Goal: Task Accomplishment & Management: Complete application form

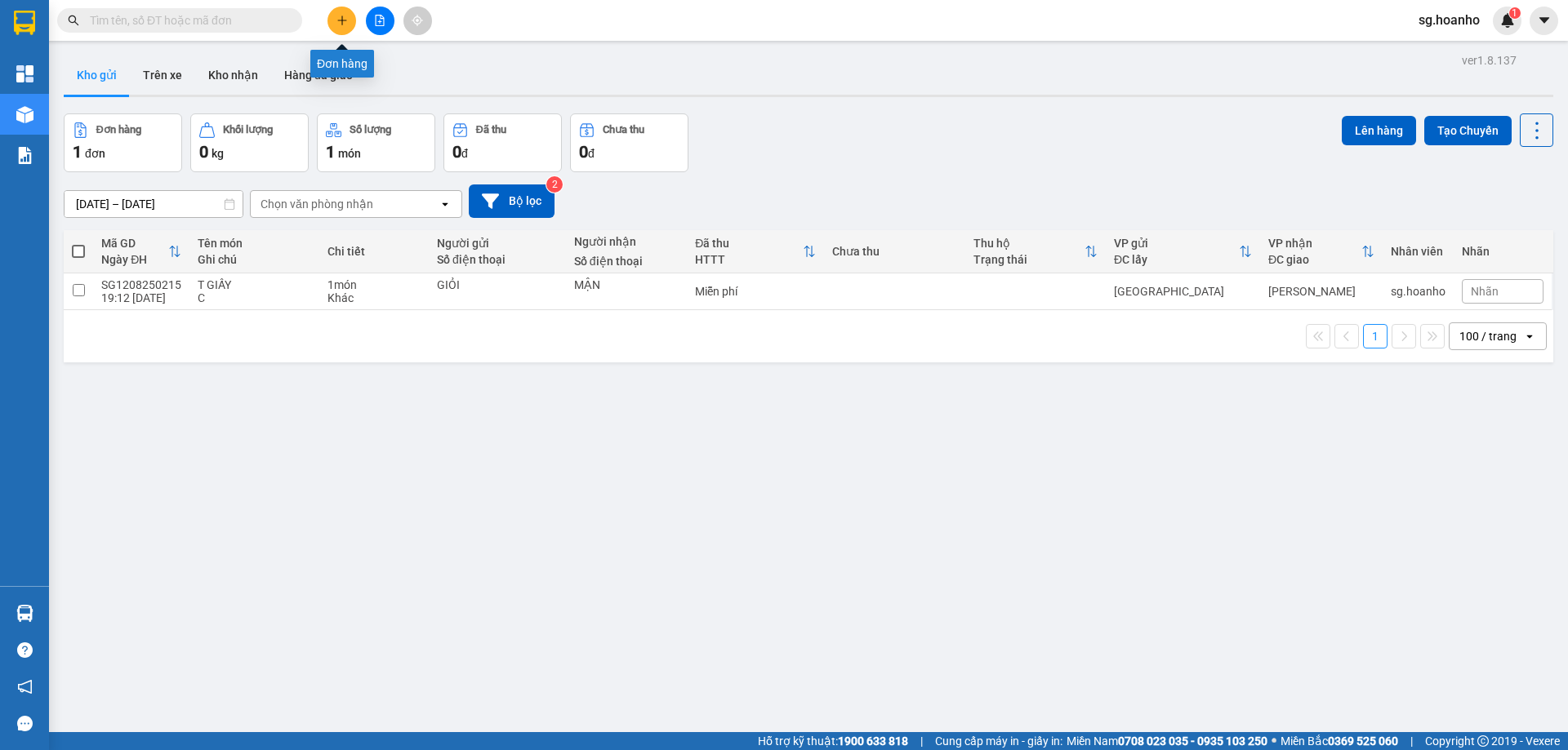
click at [342, 17] on icon "plus" at bounding box center [342, 21] width 12 height 12
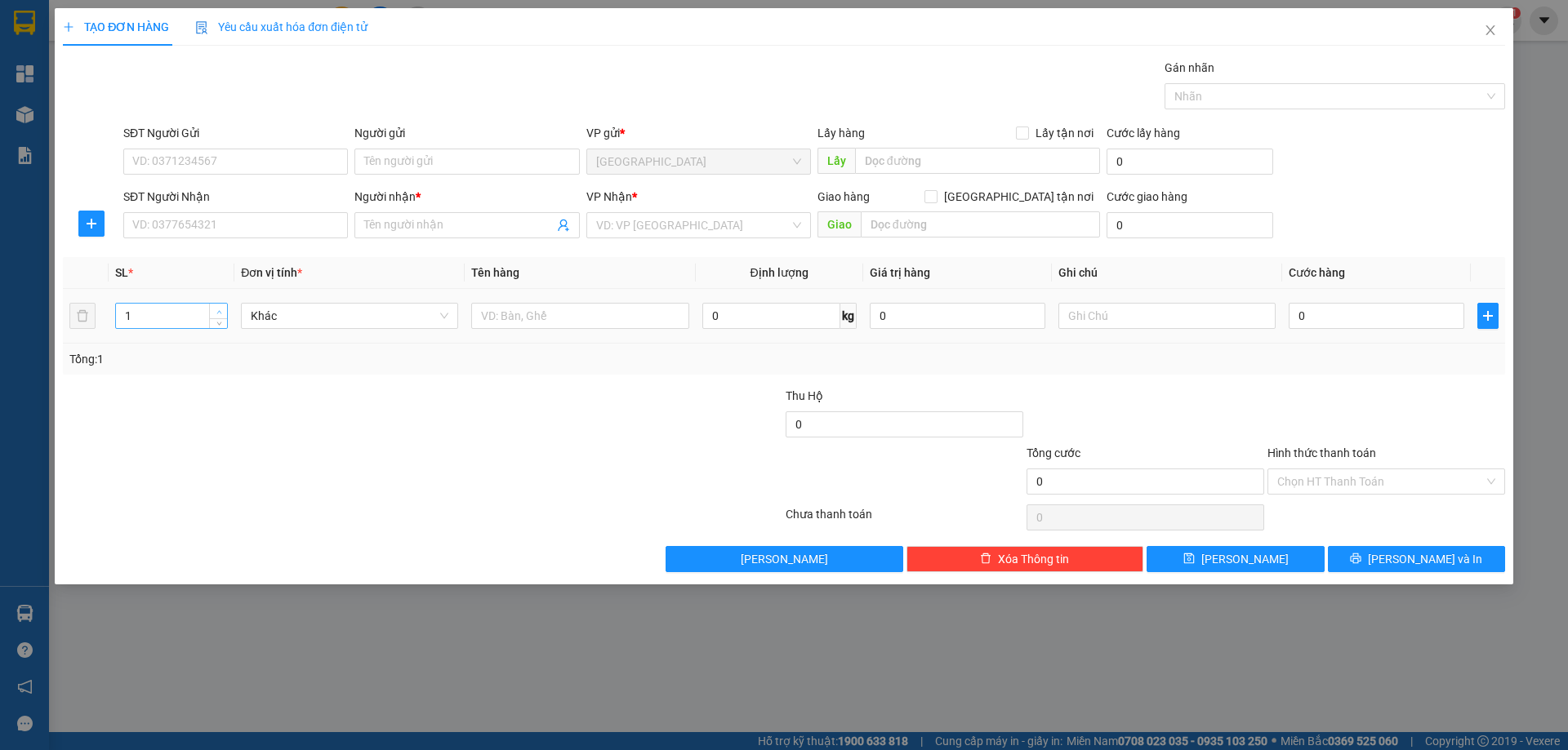
type input "2"
click at [223, 310] on span "up" at bounding box center [219, 312] width 10 height 10
click at [517, 306] on input "text" at bounding box center [580, 316] width 218 height 26
click at [468, 167] on input "Người gửi" at bounding box center [467, 162] width 225 height 26
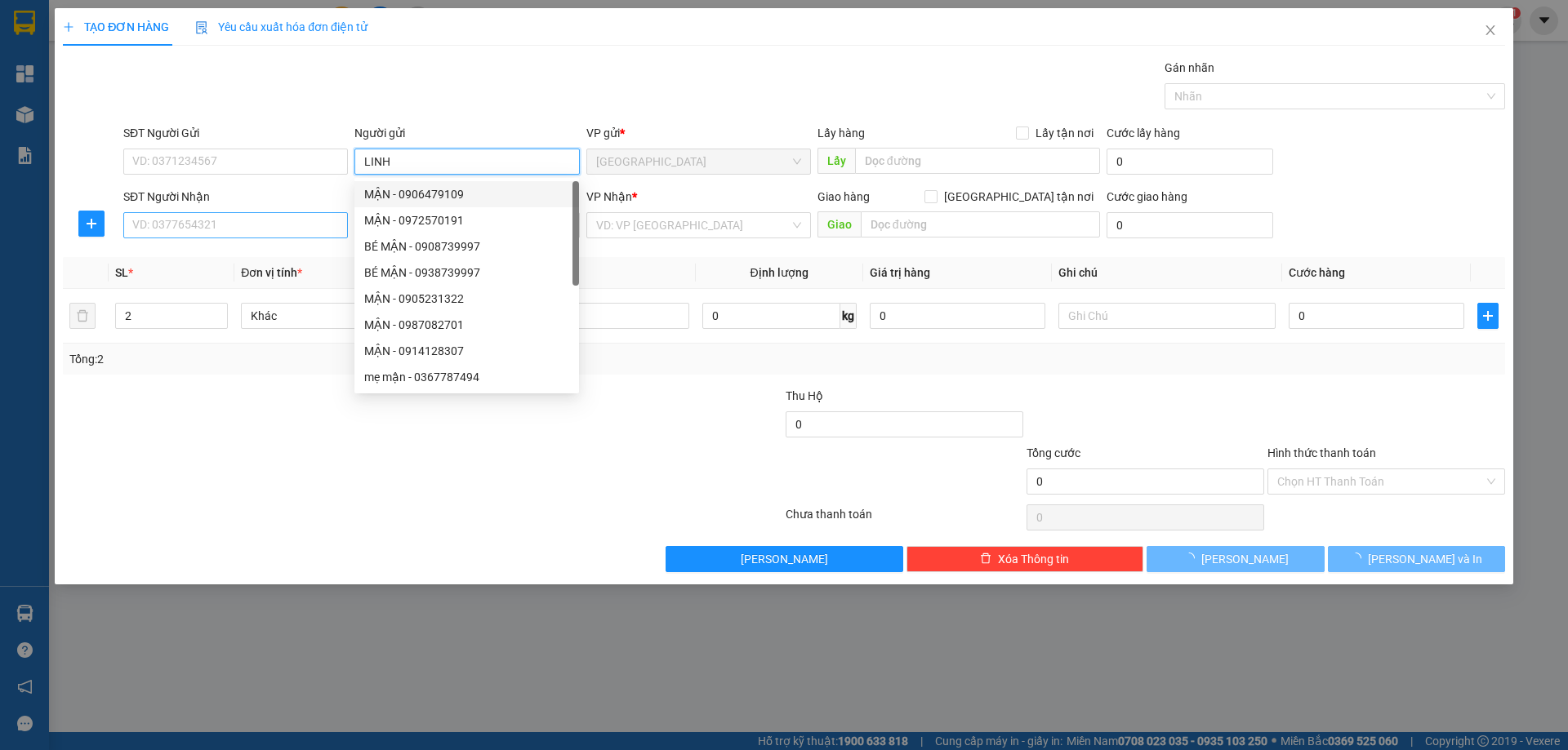
type input "LINH"
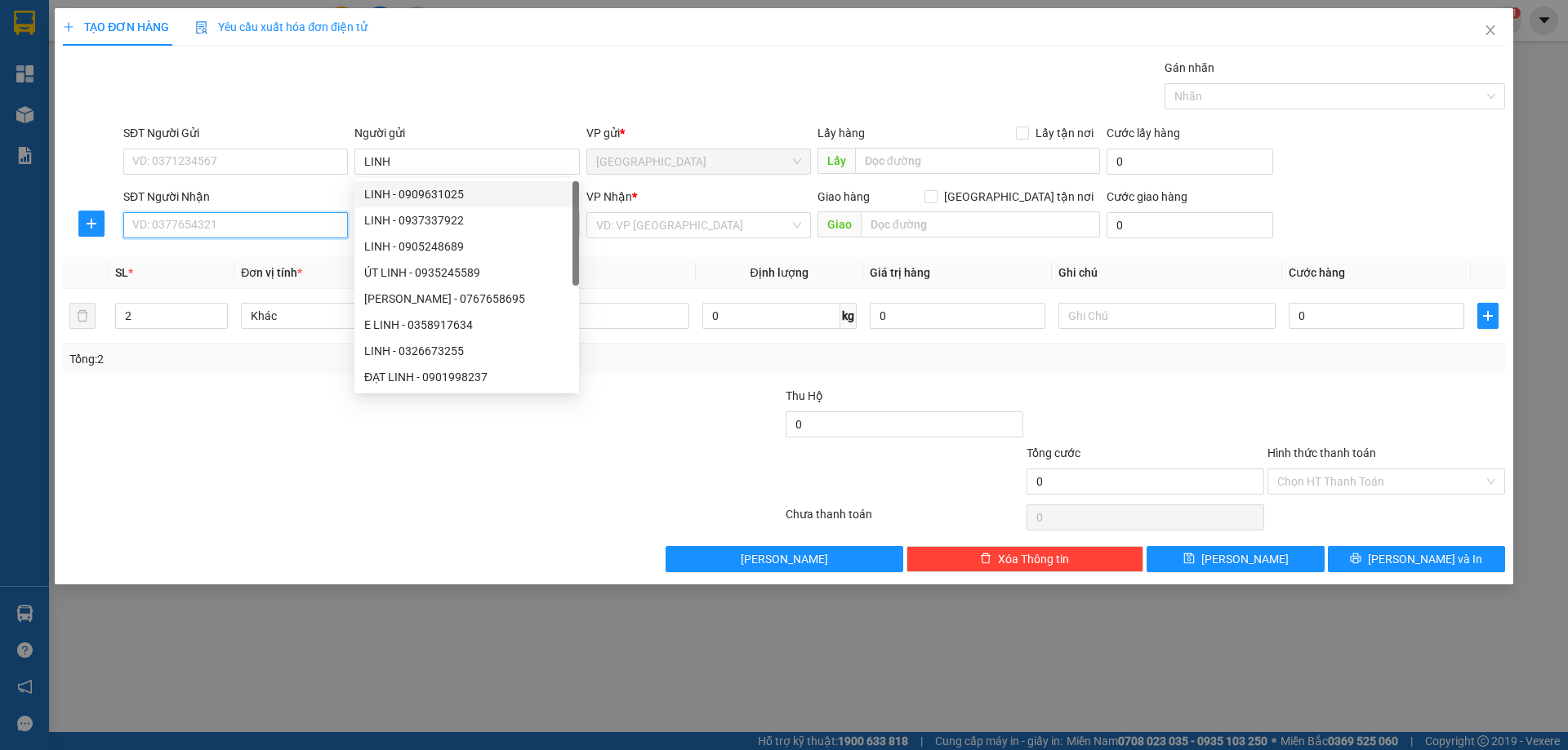
click at [197, 217] on input "SĐT Người Nhận" at bounding box center [236, 226] width 225 height 26
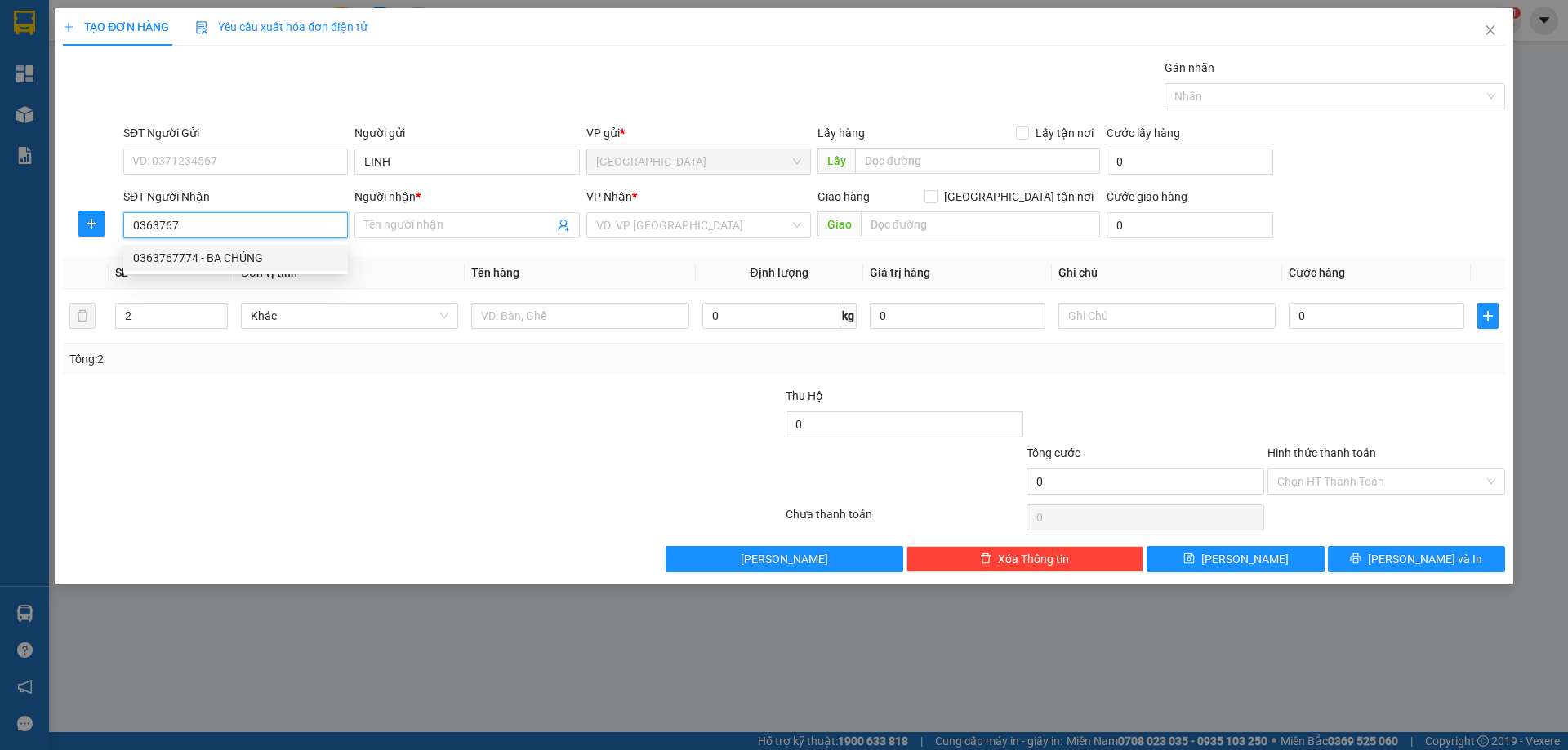
drag, startPoint x: 228, startPoint y: 256, endPoint x: 624, endPoint y: 268, distance: 396.2
click at [228, 258] on div "0363767774 - BA CHÚNG" at bounding box center [236, 258] width 205 height 18
type input "0363767774"
type input "BA CHÚNG"
type input "0363767774"
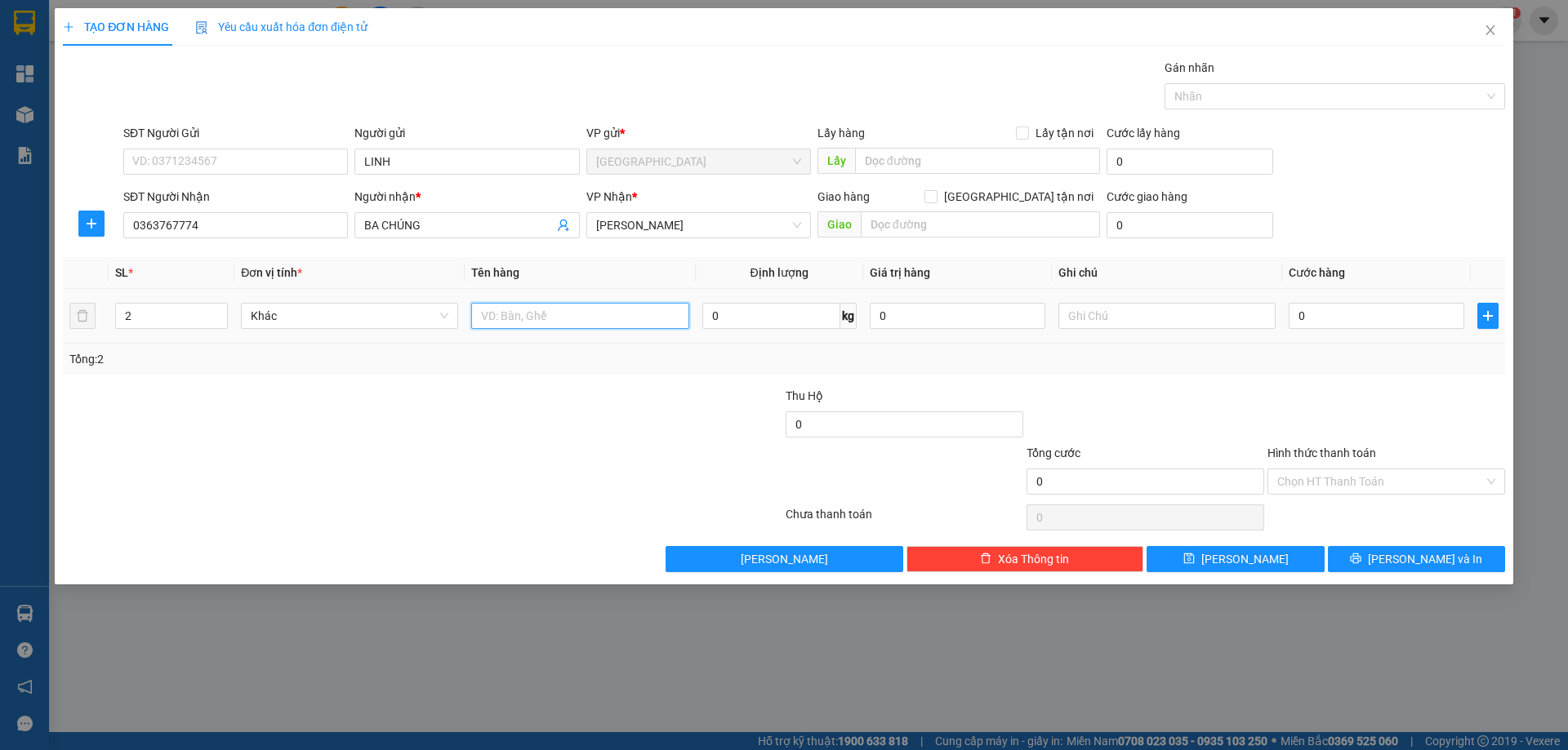
click at [522, 311] on input "text" at bounding box center [580, 316] width 218 height 26
type input "KIỆN ĐỆN + HỘP"
click at [1131, 323] on input "text" at bounding box center [1167, 316] width 218 height 26
type input "R 80"
drag, startPoint x: 1350, startPoint y: 485, endPoint x: 1350, endPoint y: 496, distance: 11.0
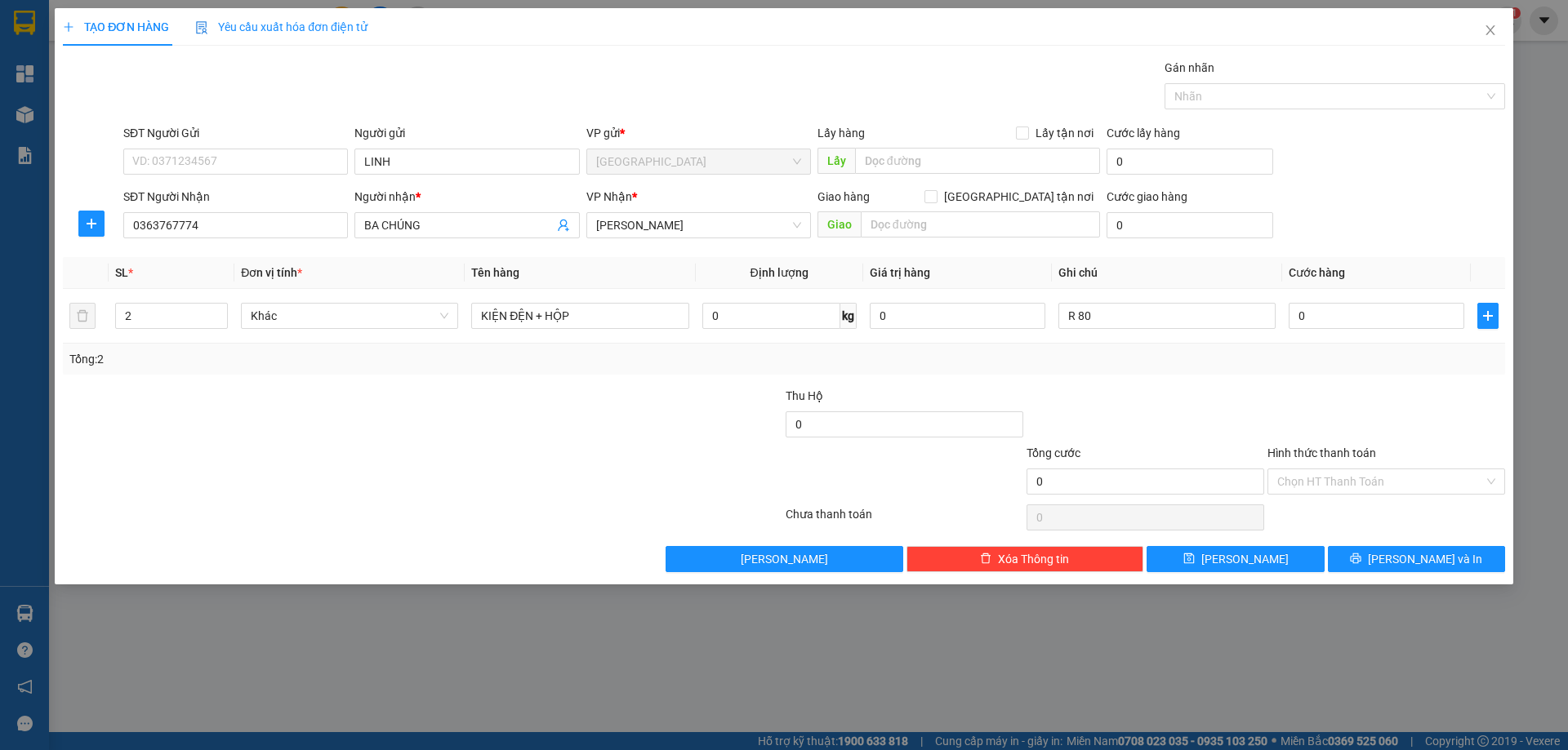
click at [1350, 490] on input "Hình thức thanh toán" at bounding box center [1380, 482] width 207 height 25
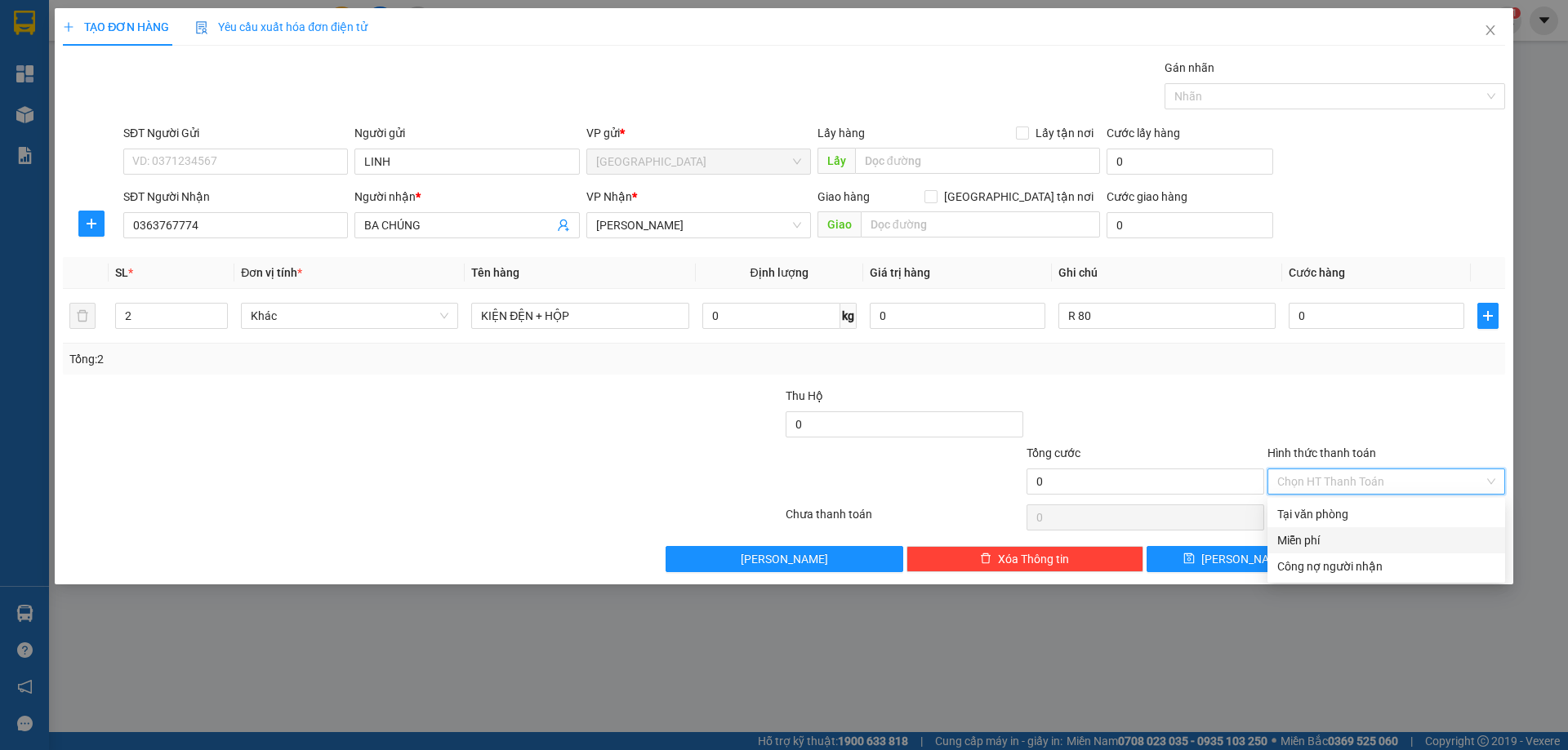
click at [1339, 543] on div "Miễn phí" at bounding box center [1386, 541] width 218 height 18
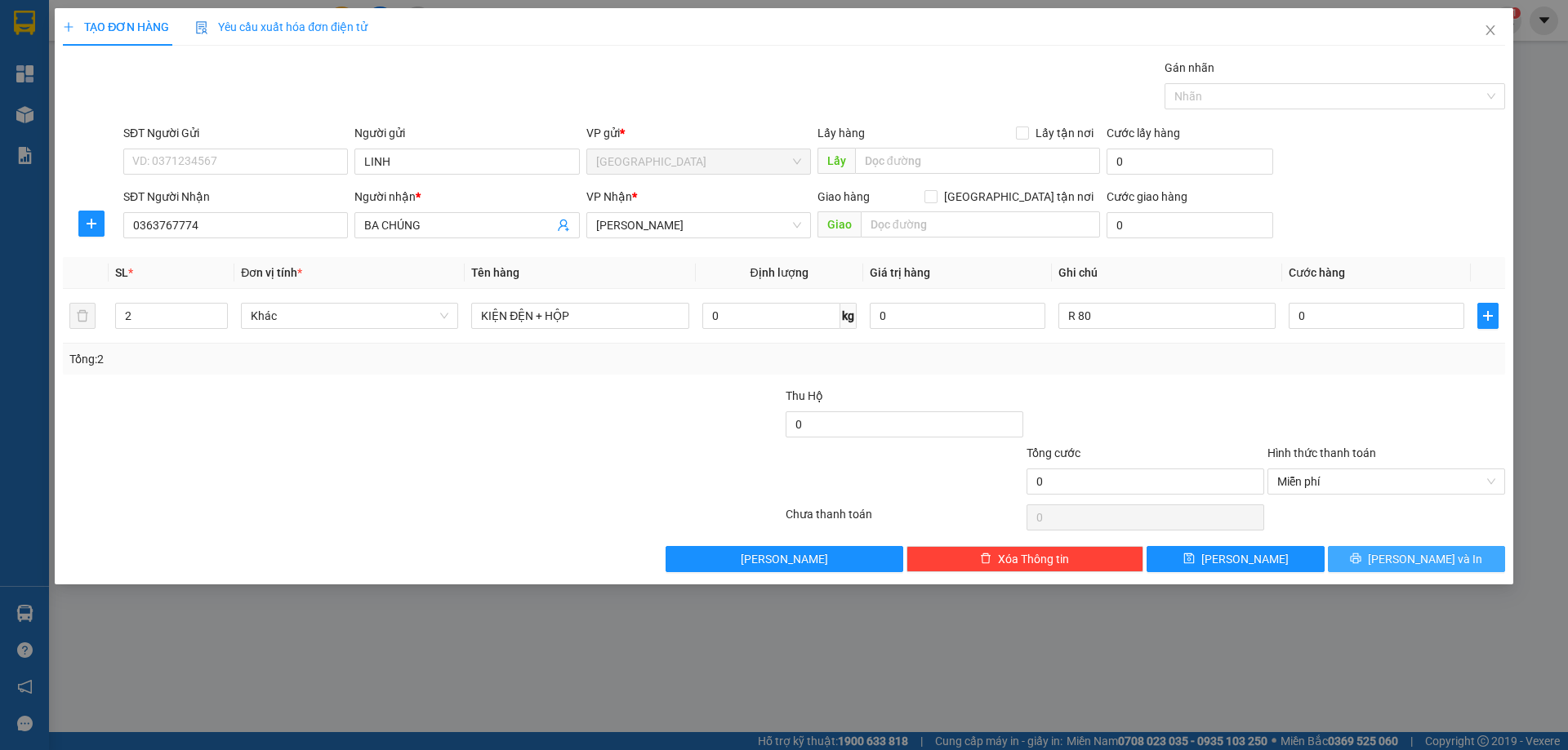
click at [1372, 563] on button "[PERSON_NAME] và In" at bounding box center [1417, 560] width 177 height 26
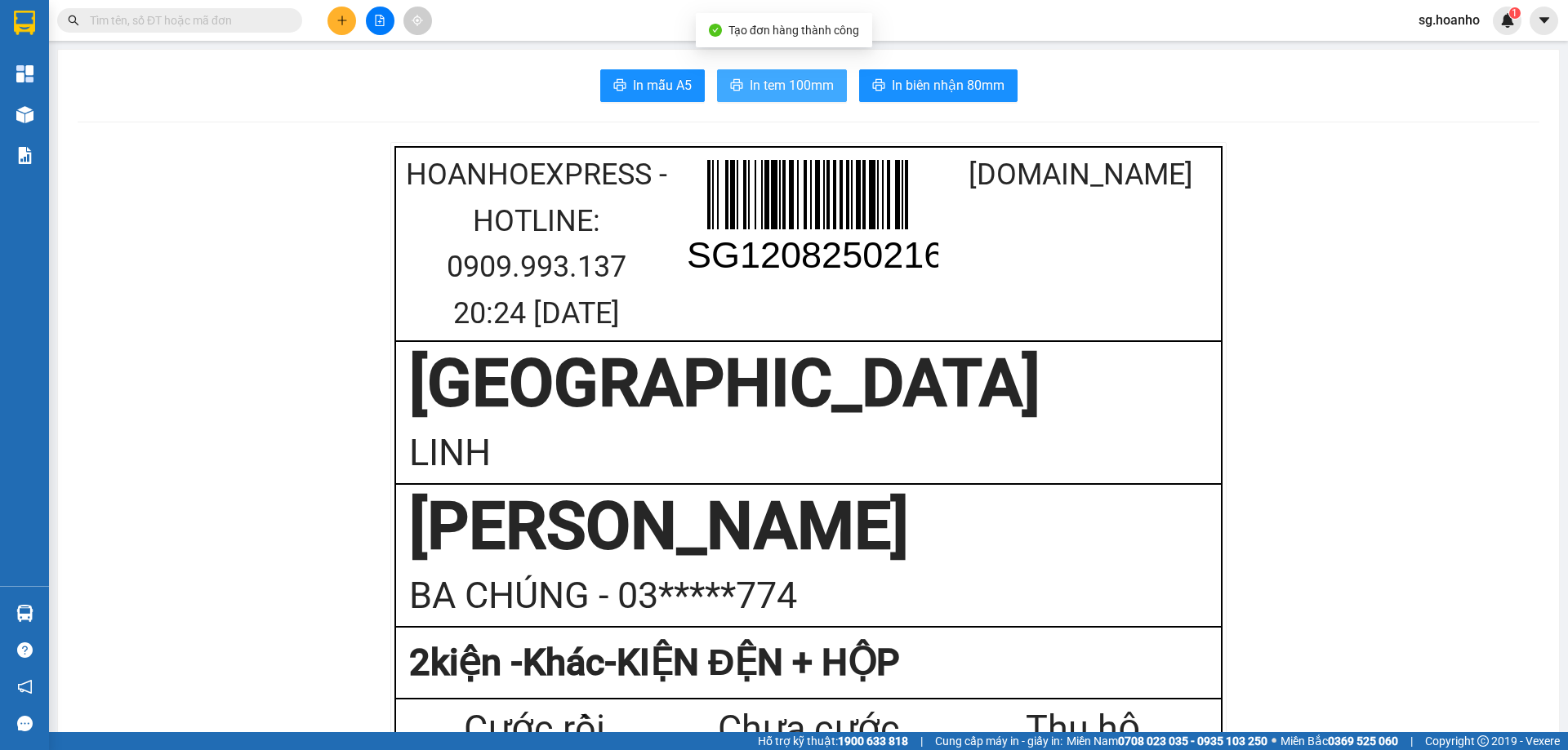
click at [818, 95] on span "In tem 100mm" at bounding box center [791, 85] width 84 height 21
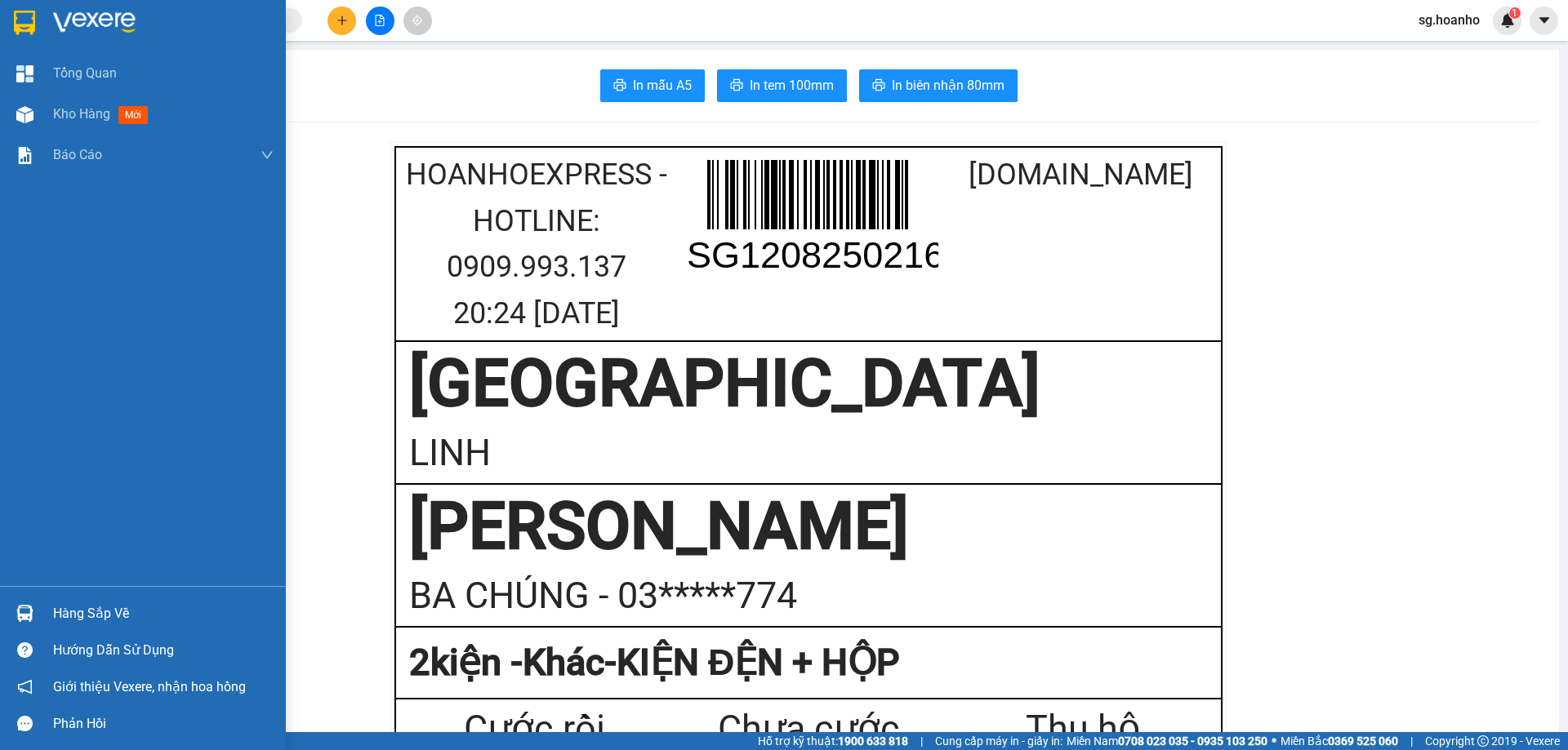
click at [19, 16] on img at bounding box center [25, 23] width 22 height 25
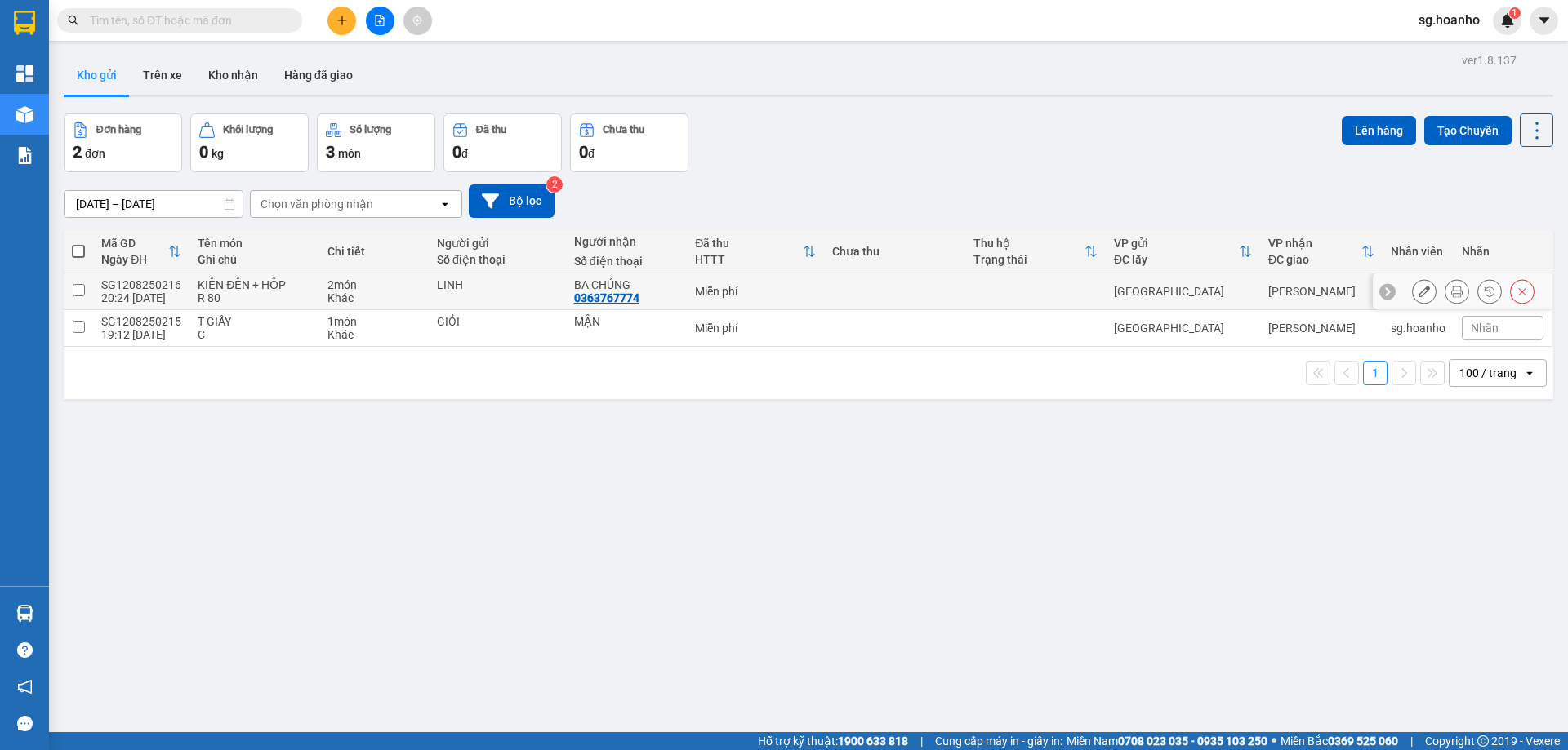
click at [1413, 299] on button at bounding box center [1424, 292] width 23 height 29
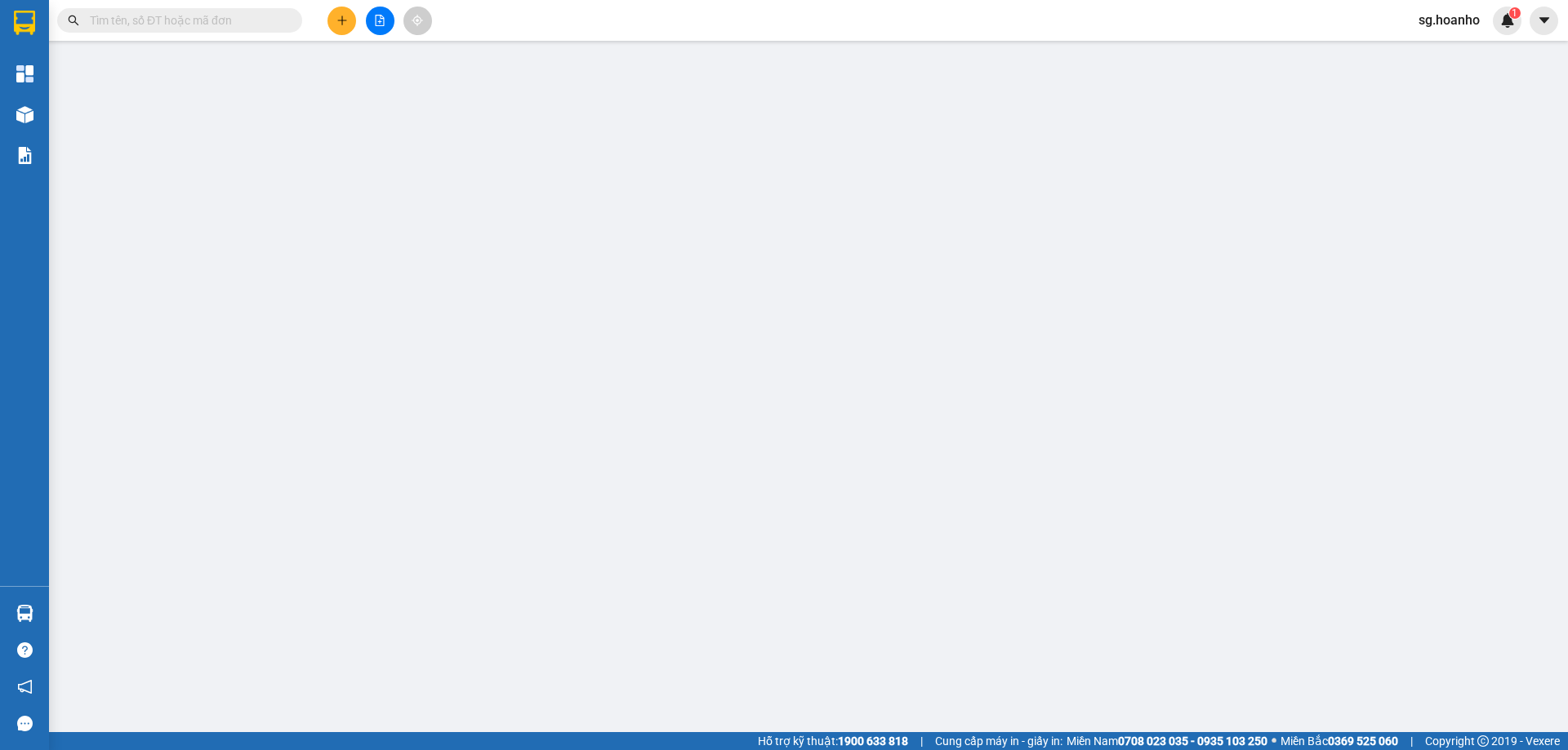
type input "LINH"
type input "0363767774"
type input "BA CHÚNG"
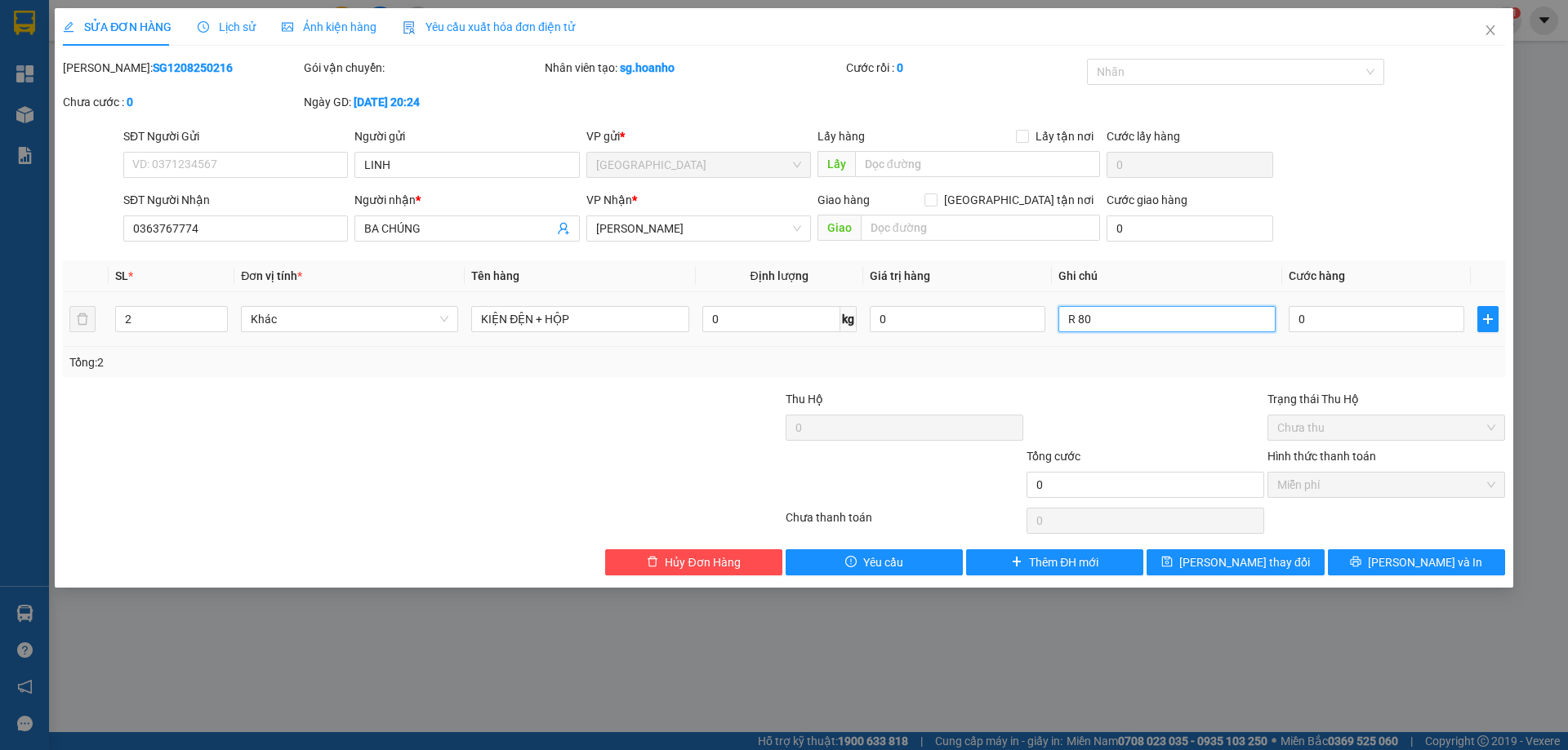
click at [1134, 321] on input "R 80" at bounding box center [1167, 319] width 218 height 26
type input "R 80 + GIAO 100K"
click at [1290, 579] on div "SỬA ĐƠN HÀNG Lịch sử Ảnh kiện hàng Yêu cầu xuất hóa đơn điện tử Total Paid Fee …" at bounding box center [784, 298] width 1459 height 580
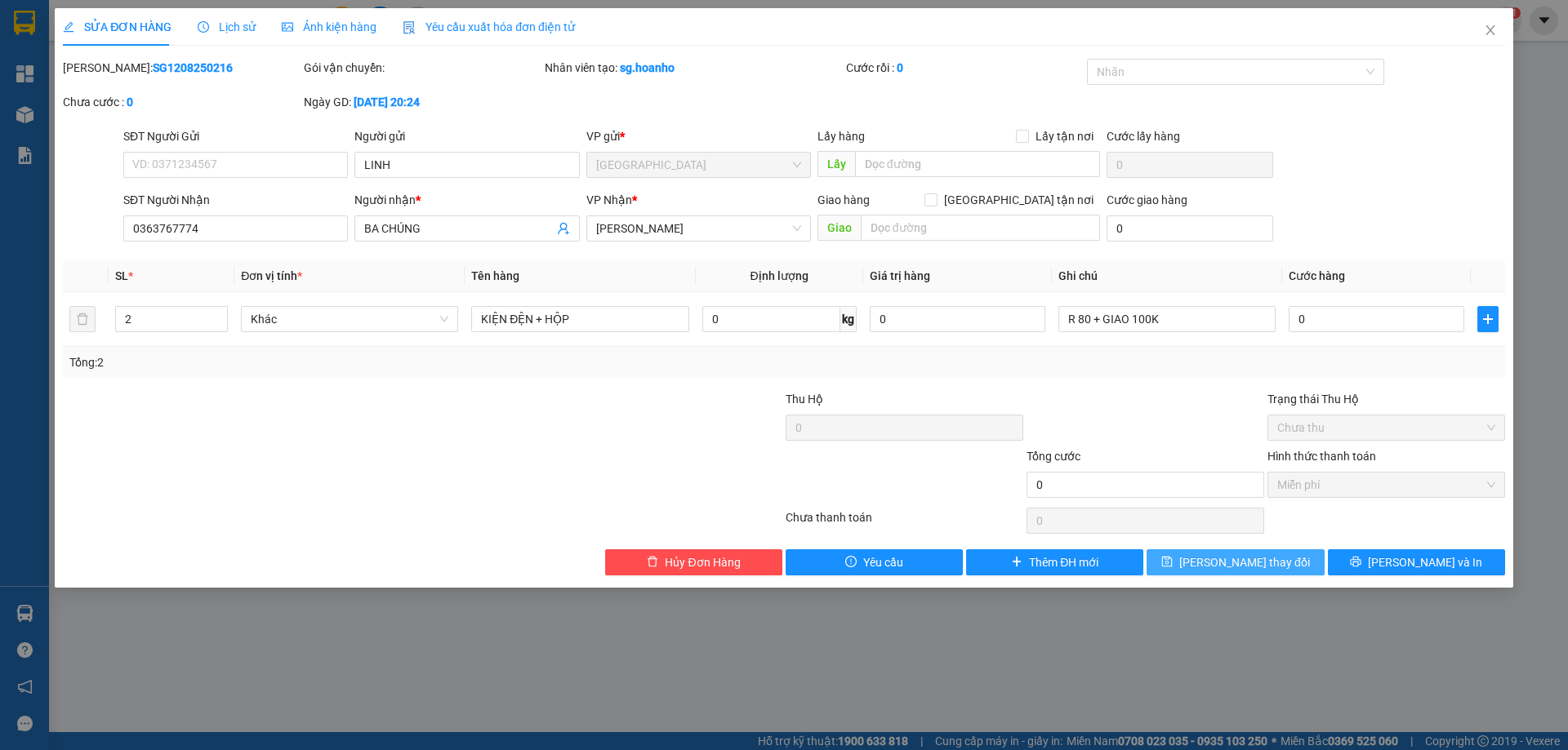
click at [1284, 571] on button "[PERSON_NAME] thay đổi" at bounding box center [1235, 563] width 177 height 26
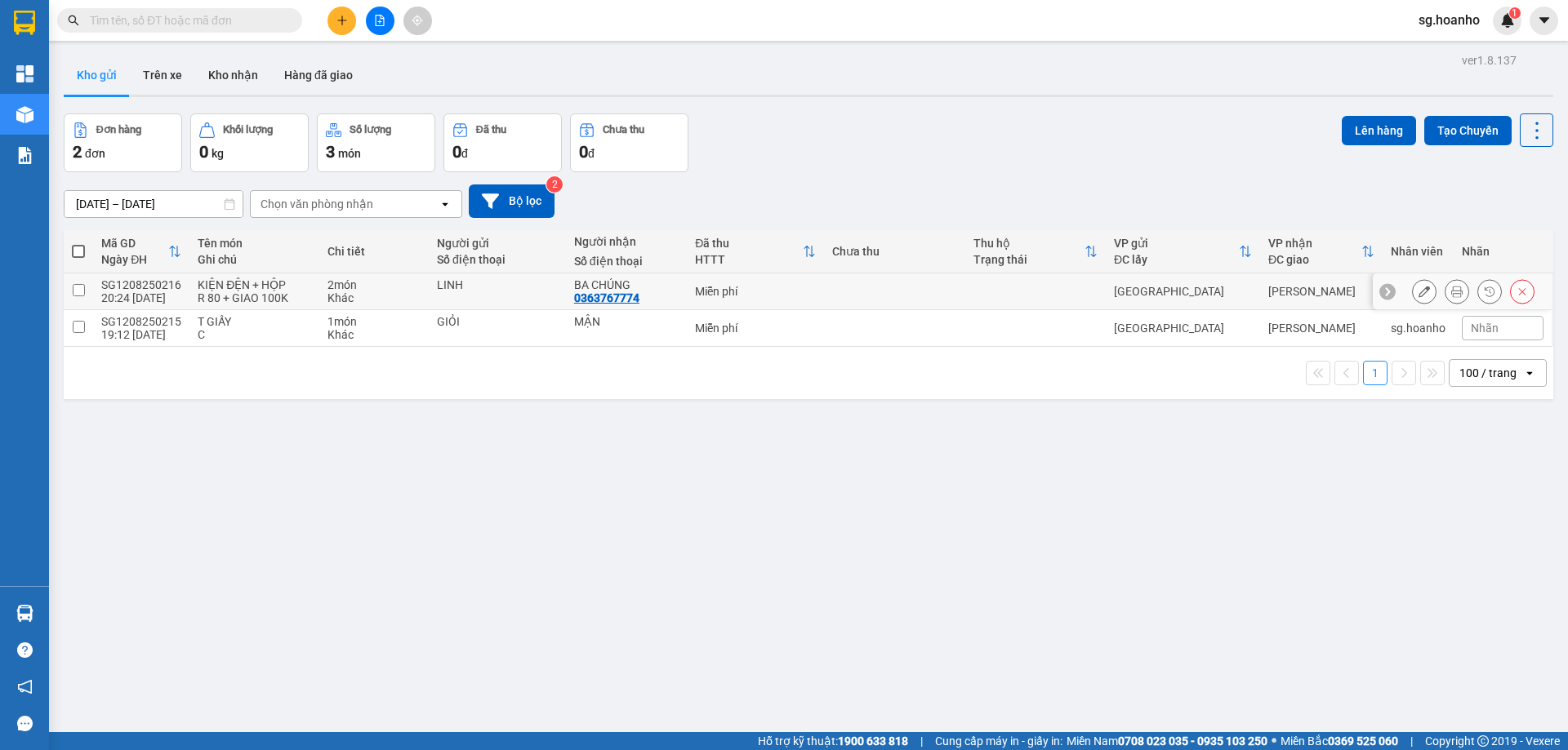
click at [1413, 294] on button at bounding box center [1424, 292] width 23 height 29
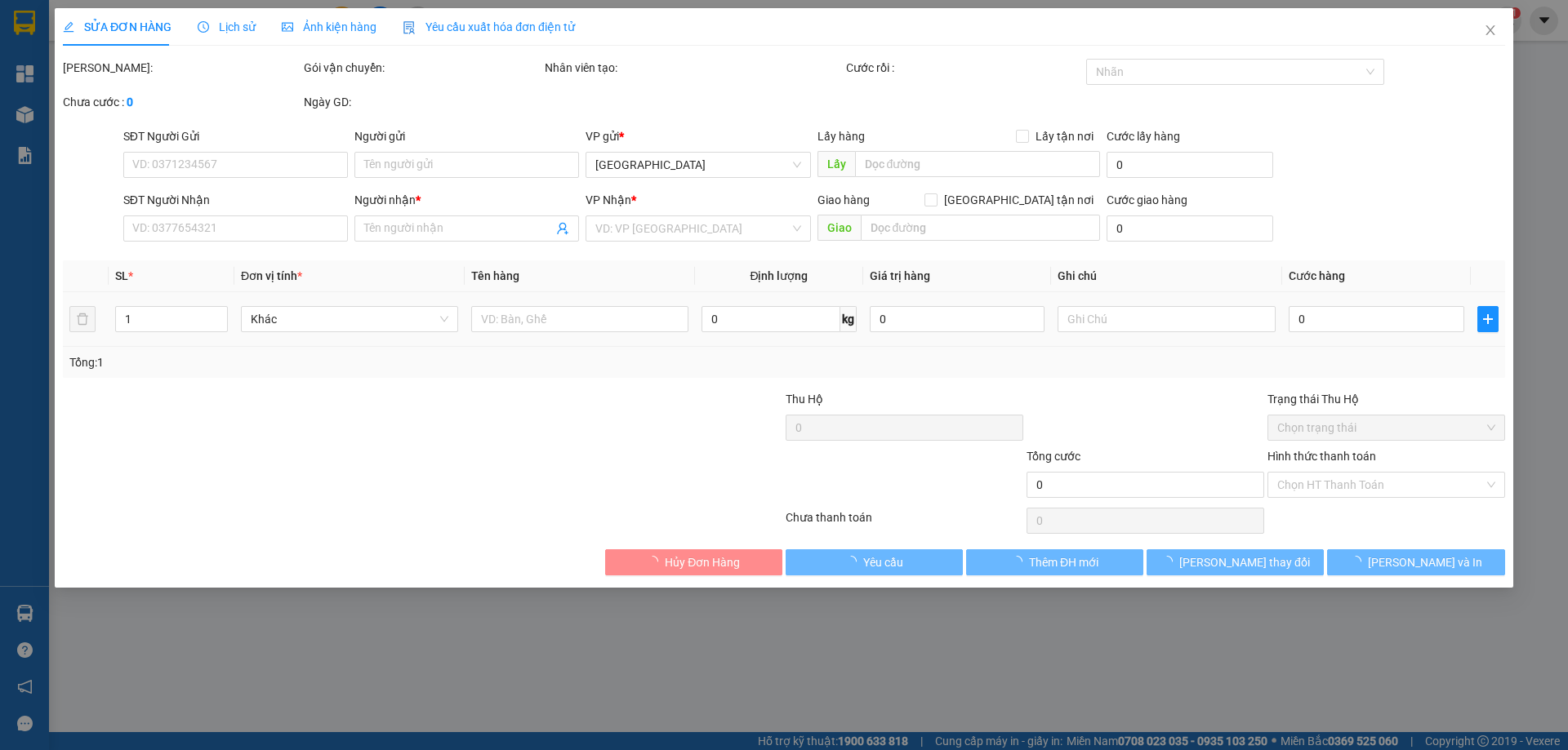
type input "LINH"
type input "0363767774"
type input "BA CHÚNG"
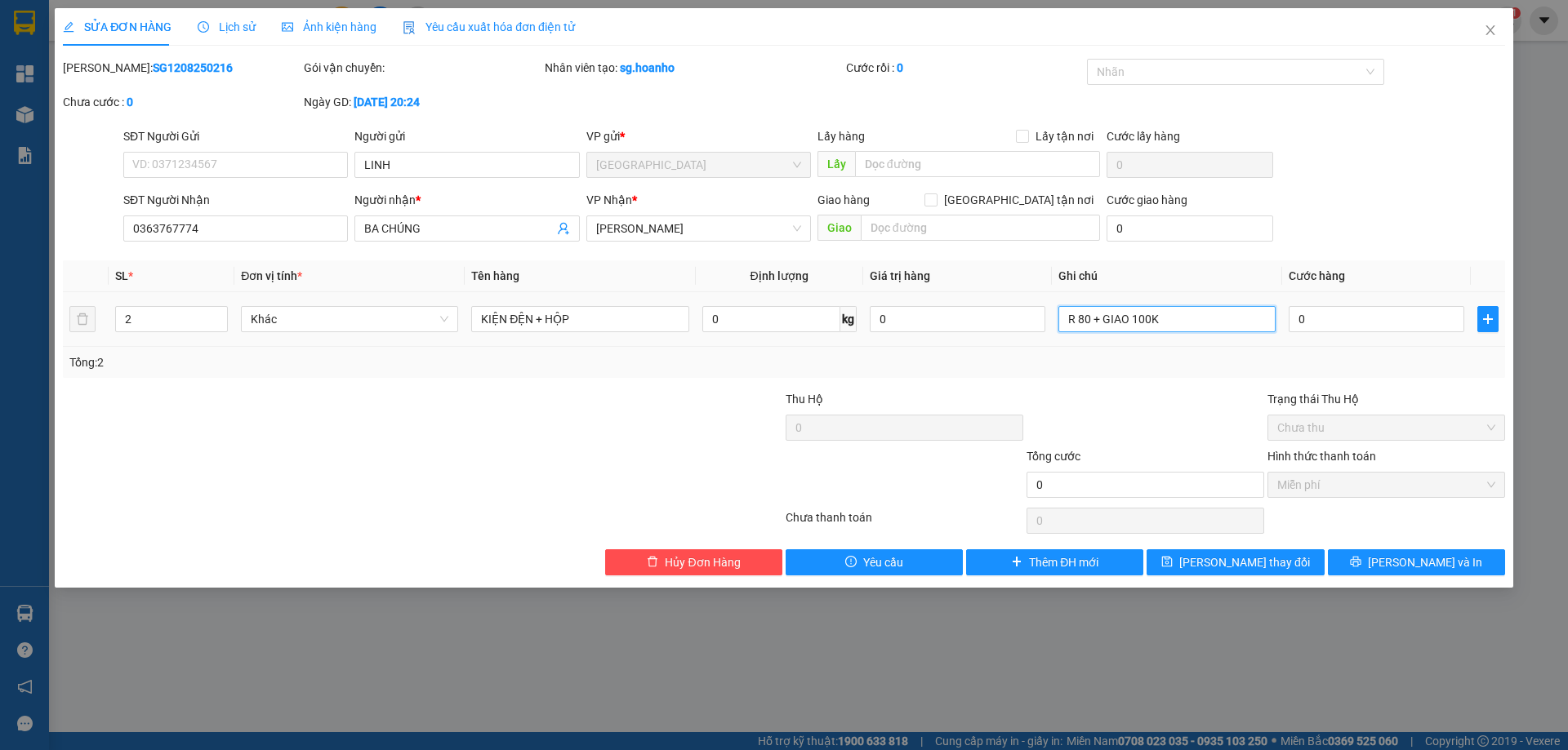
click at [1173, 316] on input "R 80 + GIAO 100K" at bounding box center [1167, 319] width 218 height 26
type input "R 80 + GIAO 100K ( NGÃ 3 HÒA BÌNH )"
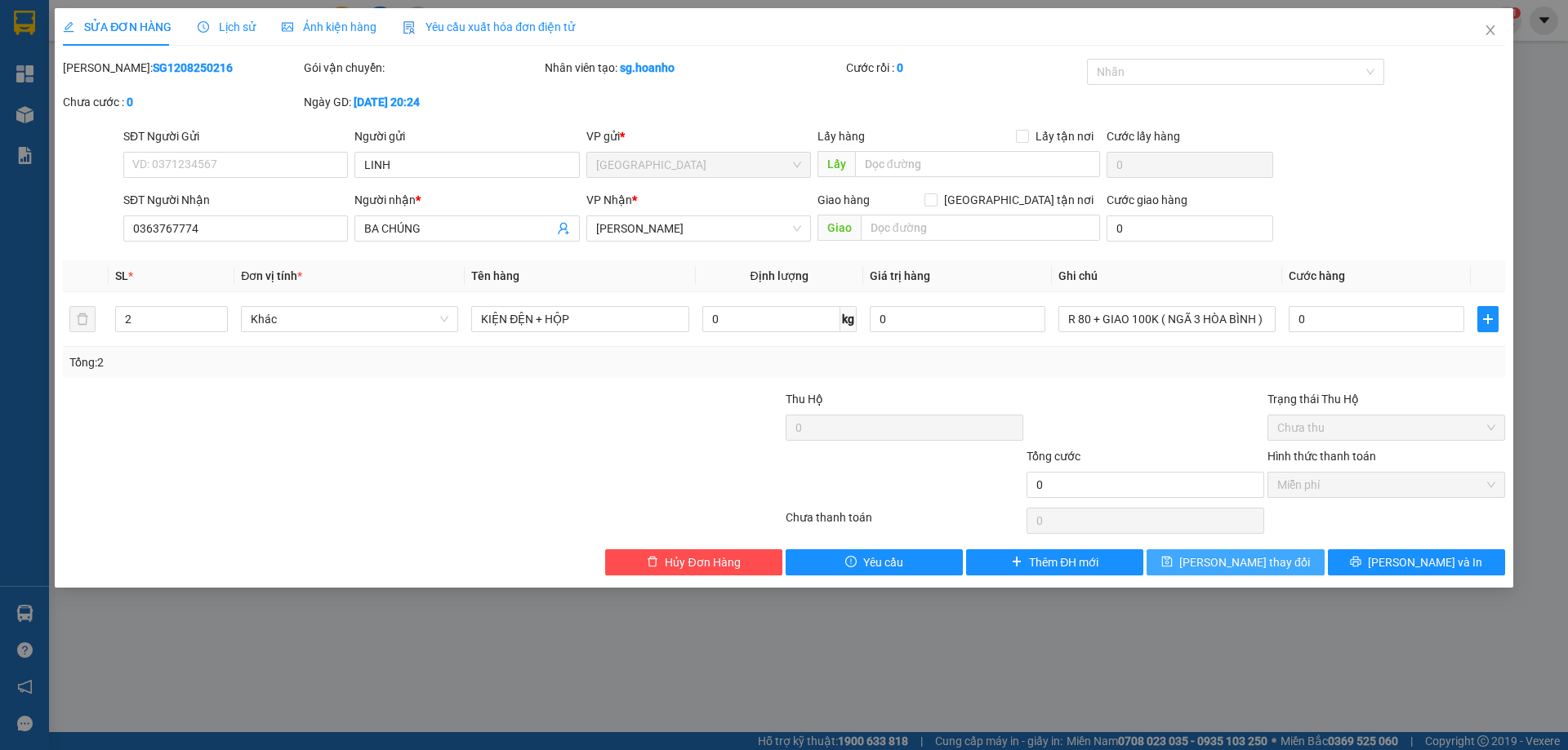
click at [1244, 562] on span "[PERSON_NAME] thay đổi" at bounding box center [1245, 563] width 131 height 18
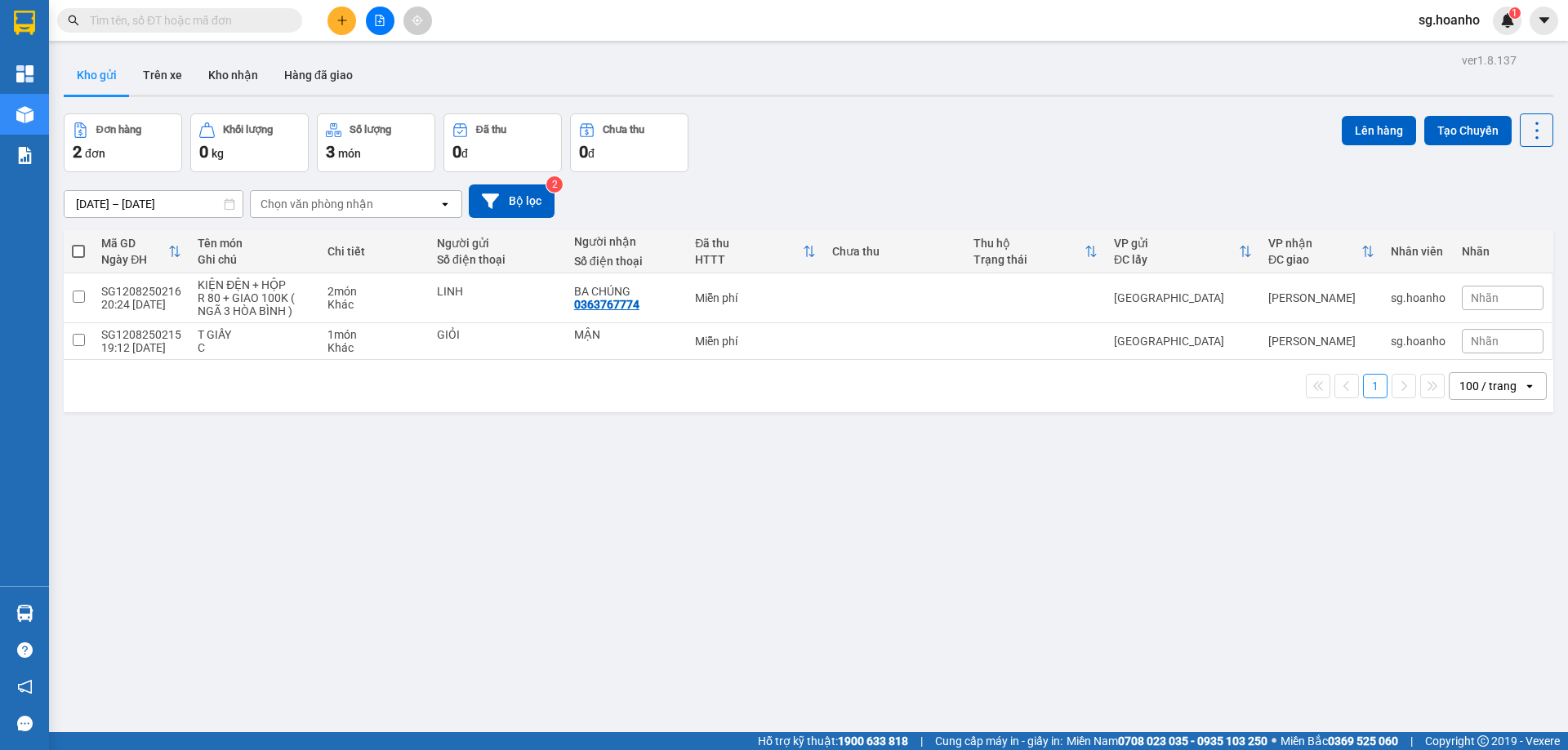
click at [351, 22] on button at bounding box center [342, 21] width 29 height 29
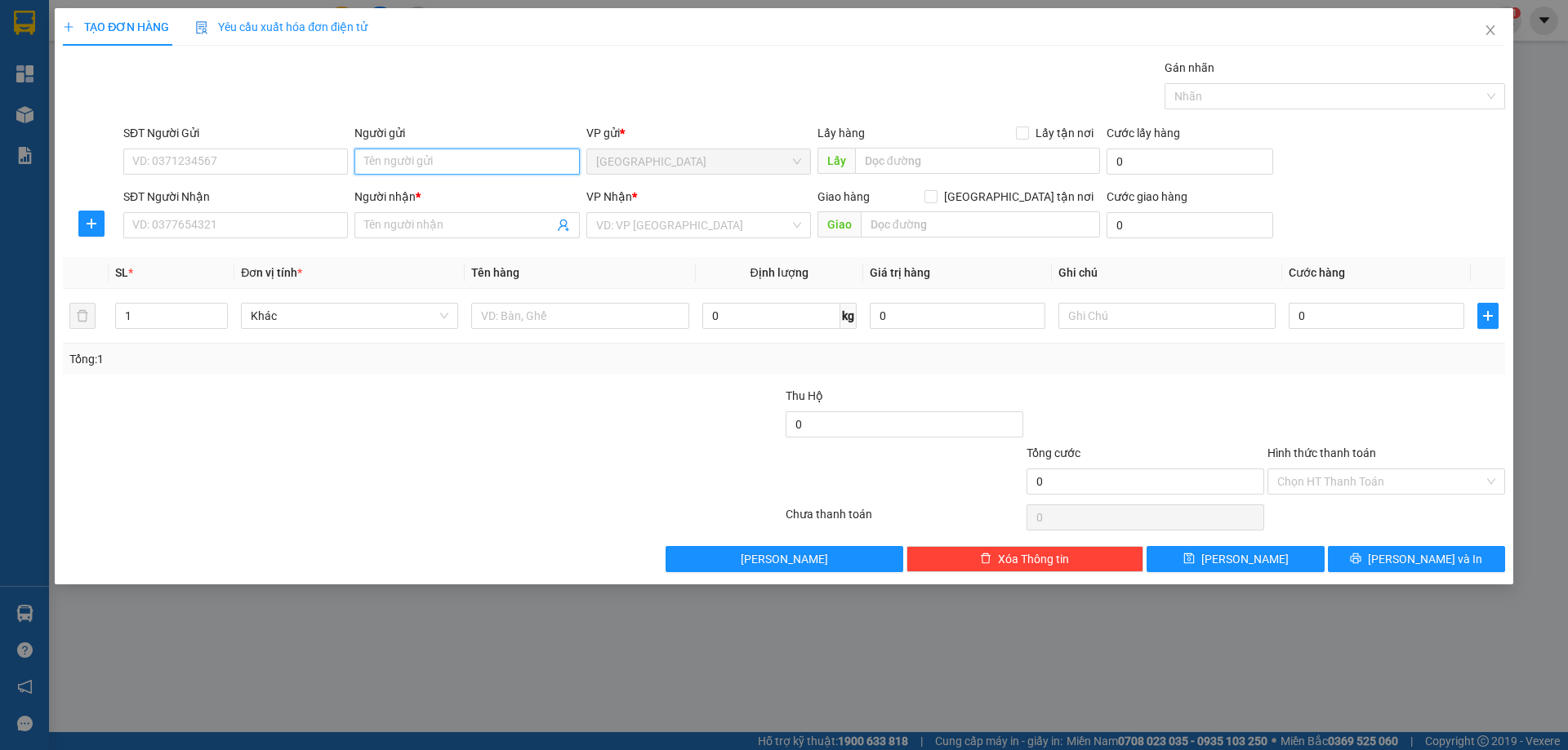
click at [424, 161] on input "Người gửi" at bounding box center [467, 162] width 225 height 26
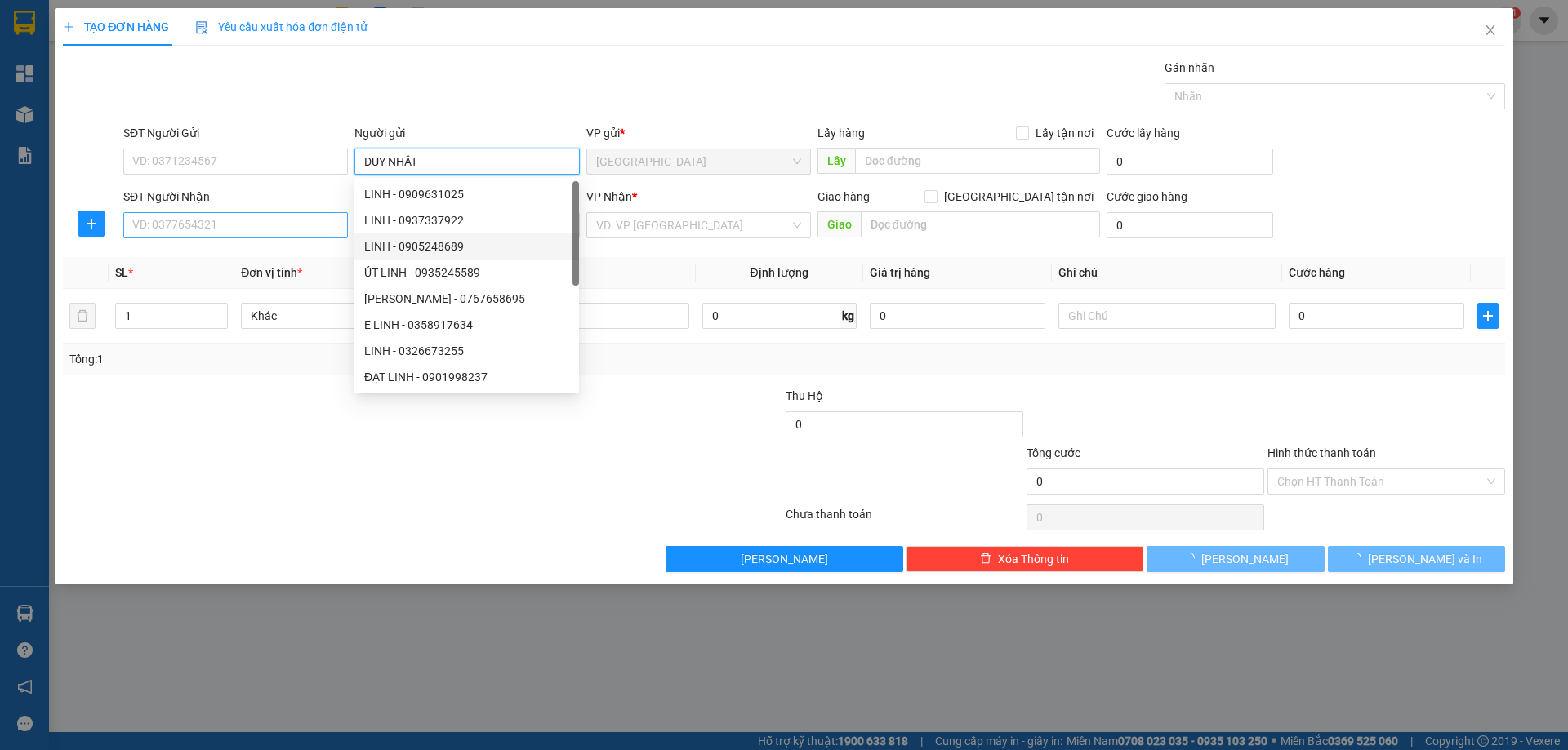
type input "DUY NHẤT"
click at [275, 230] on input "SĐT Người Nhận" at bounding box center [236, 226] width 225 height 26
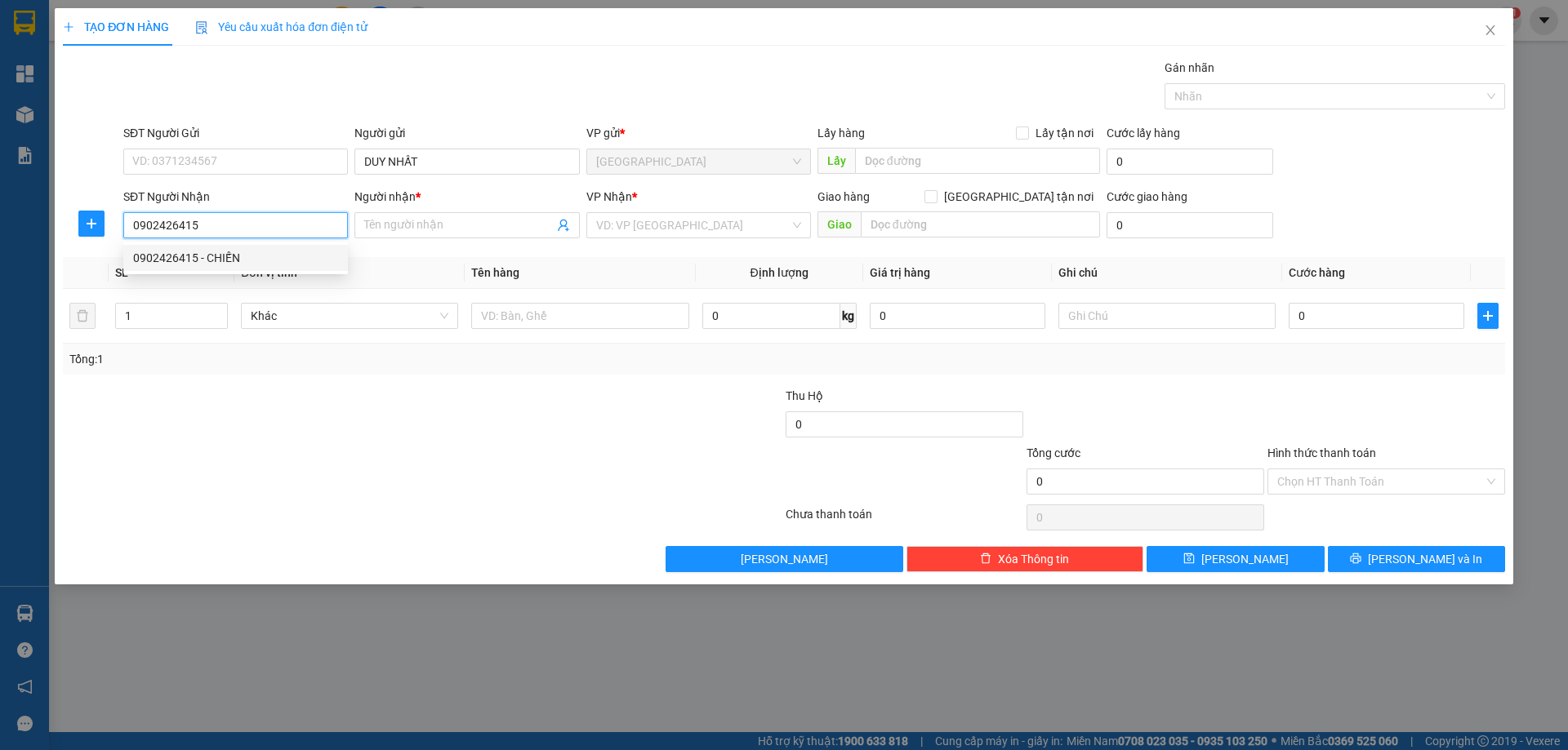
type input "0902426415"
click at [414, 208] on div "Người nhận *" at bounding box center [467, 200] width 225 height 25
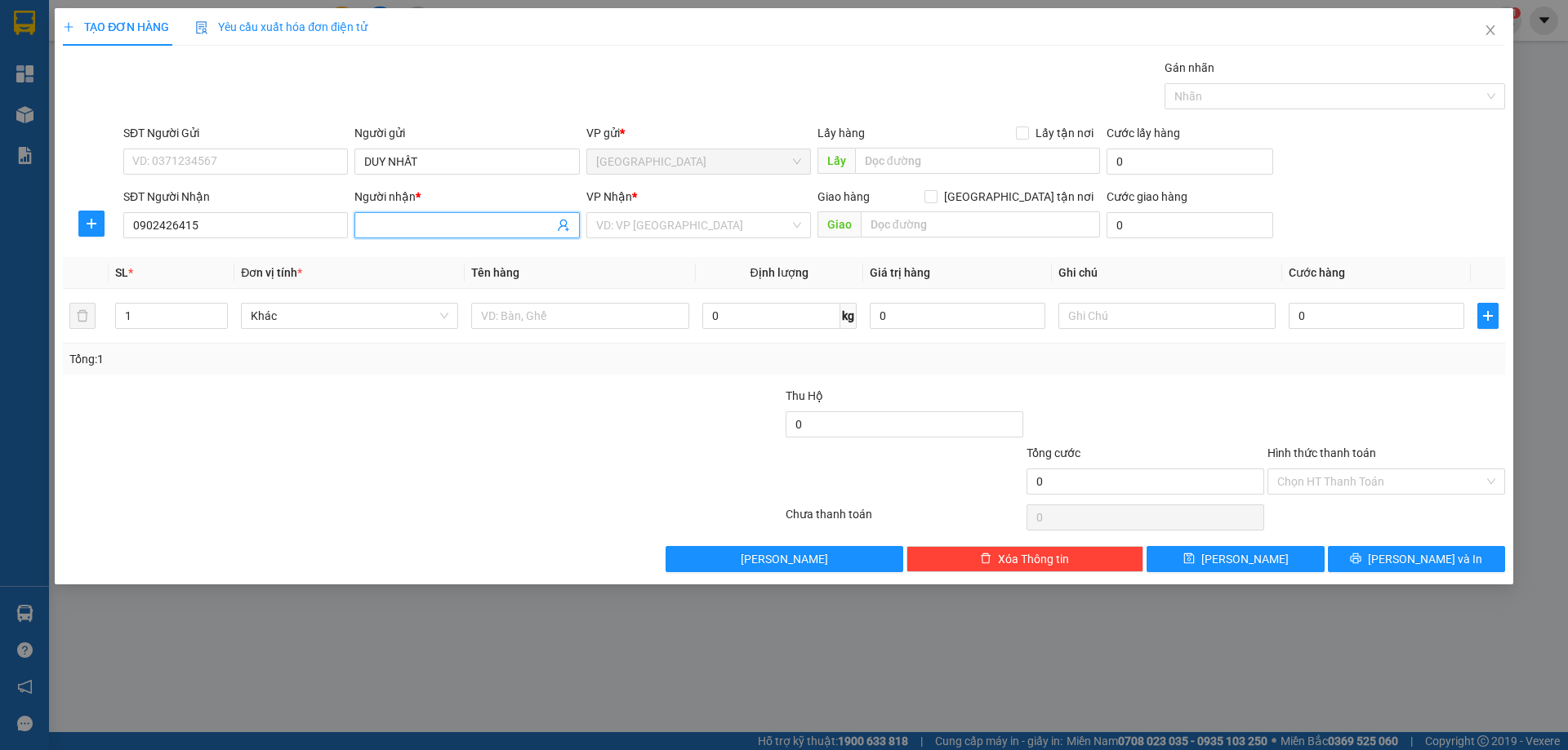
click at [412, 217] on input "Người nhận *" at bounding box center [458, 226] width 189 height 18
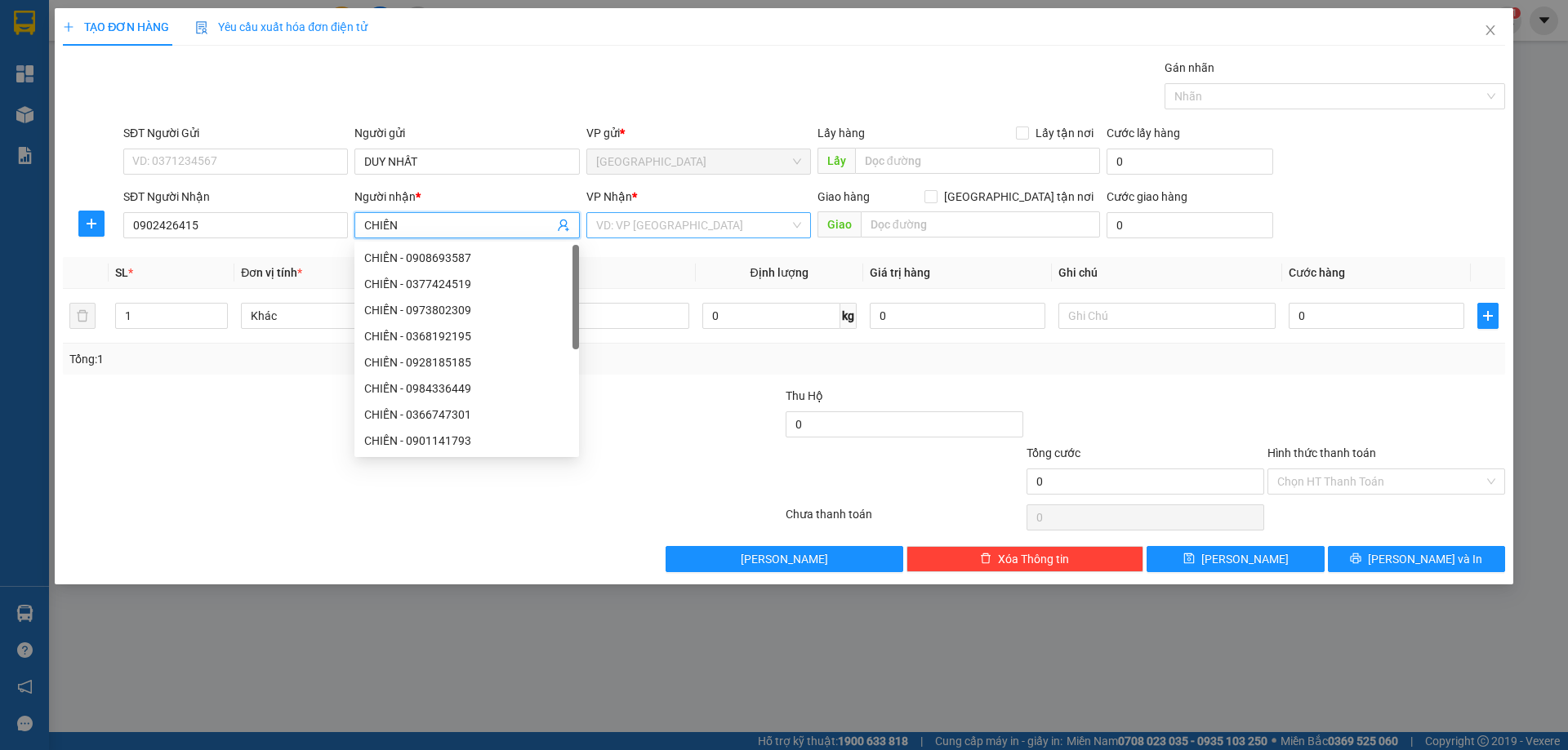
type input "CHIẾN"
click at [614, 228] on input "search" at bounding box center [693, 226] width 194 height 25
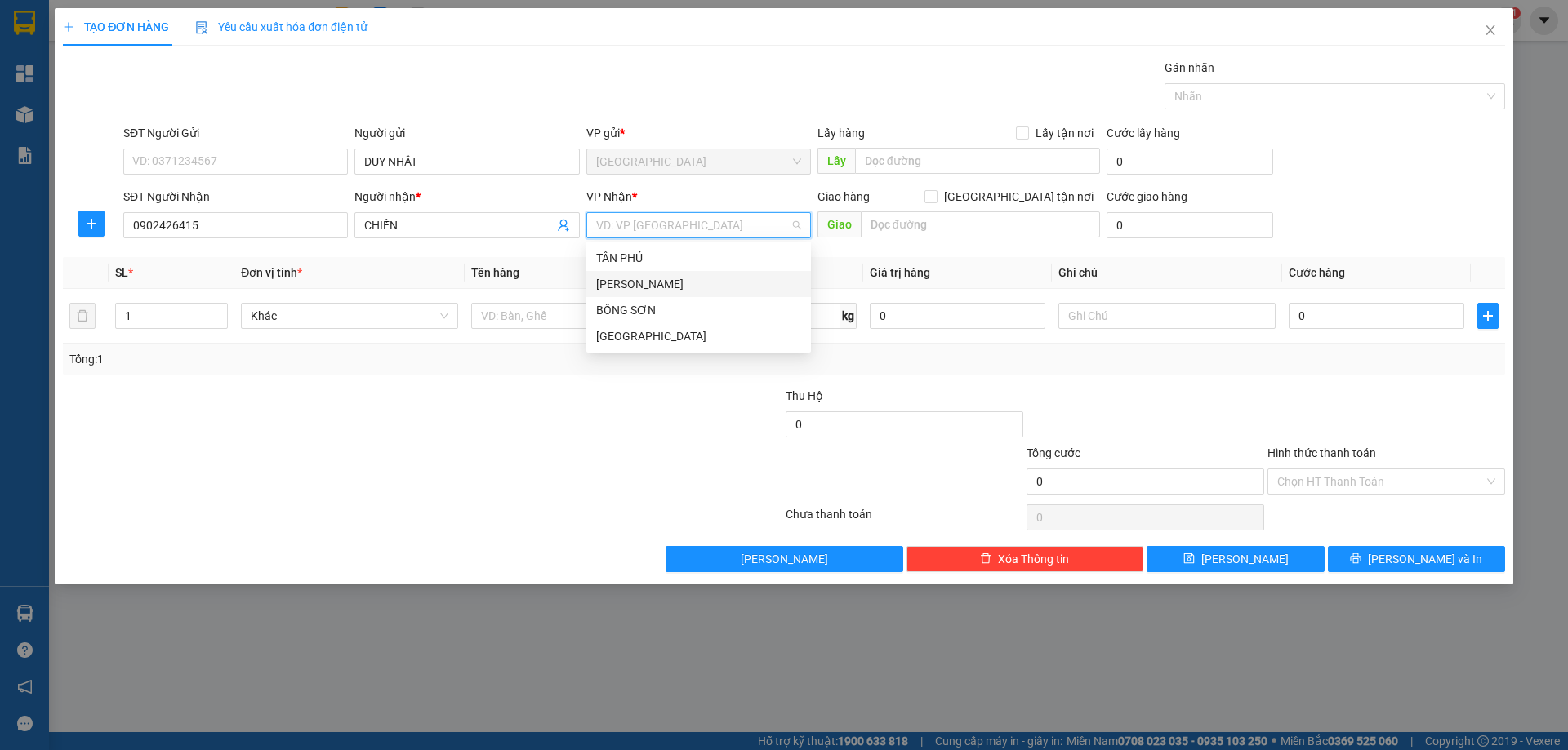
drag, startPoint x: 638, startPoint y: 282, endPoint x: 600, endPoint y: 307, distance: 45.5
click at [638, 283] on div "[PERSON_NAME]" at bounding box center [699, 284] width 205 height 18
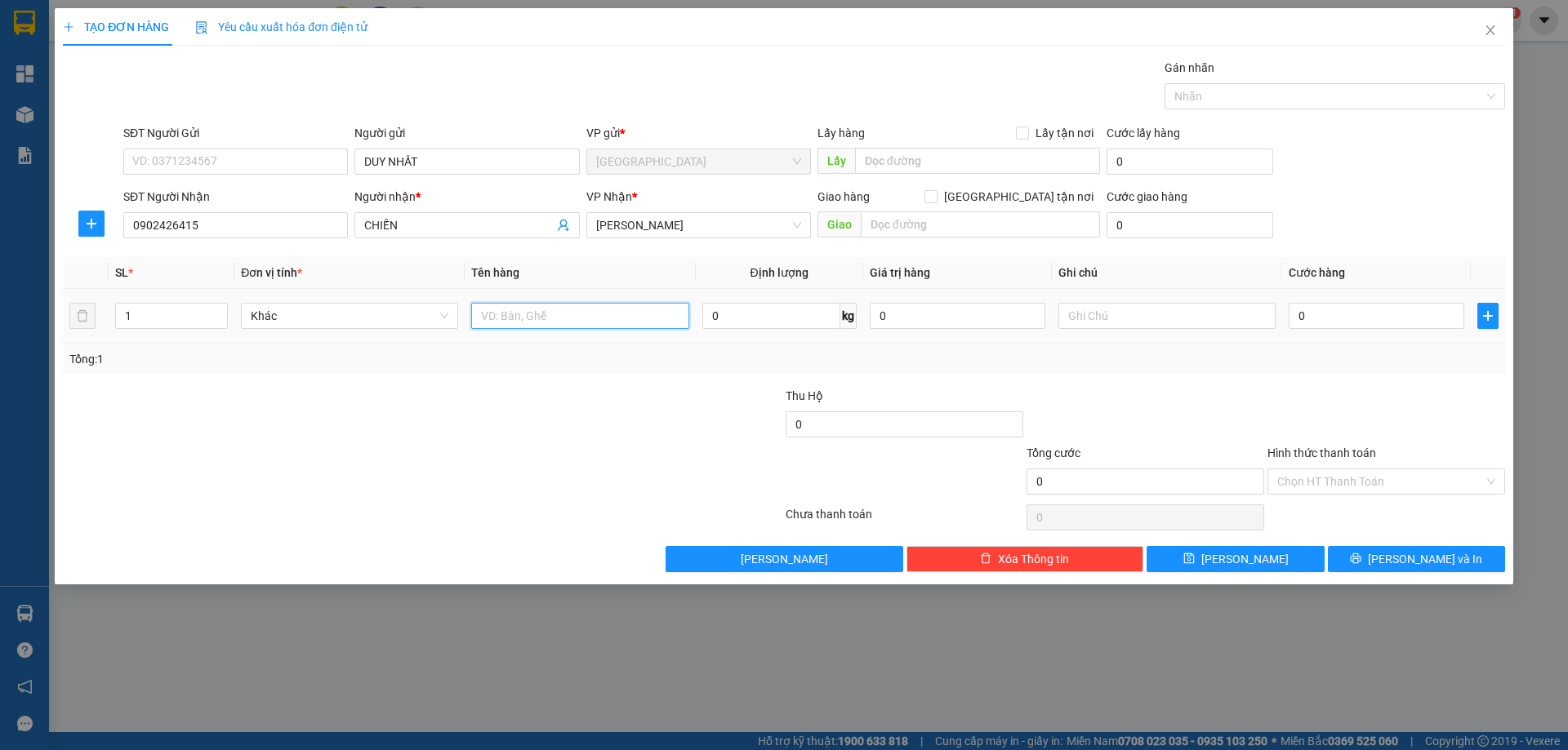
click at [585, 318] on input "text" at bounding box center [580, 316] width 218 height 26
type input "BỊCH"
click at [1146, 301] on div at bounding box center [1167, 315] width 218 height 32
click at [1144, 314] on input "text" at bounding box center [1167, 316] width 218 height 26
type input "C 50"
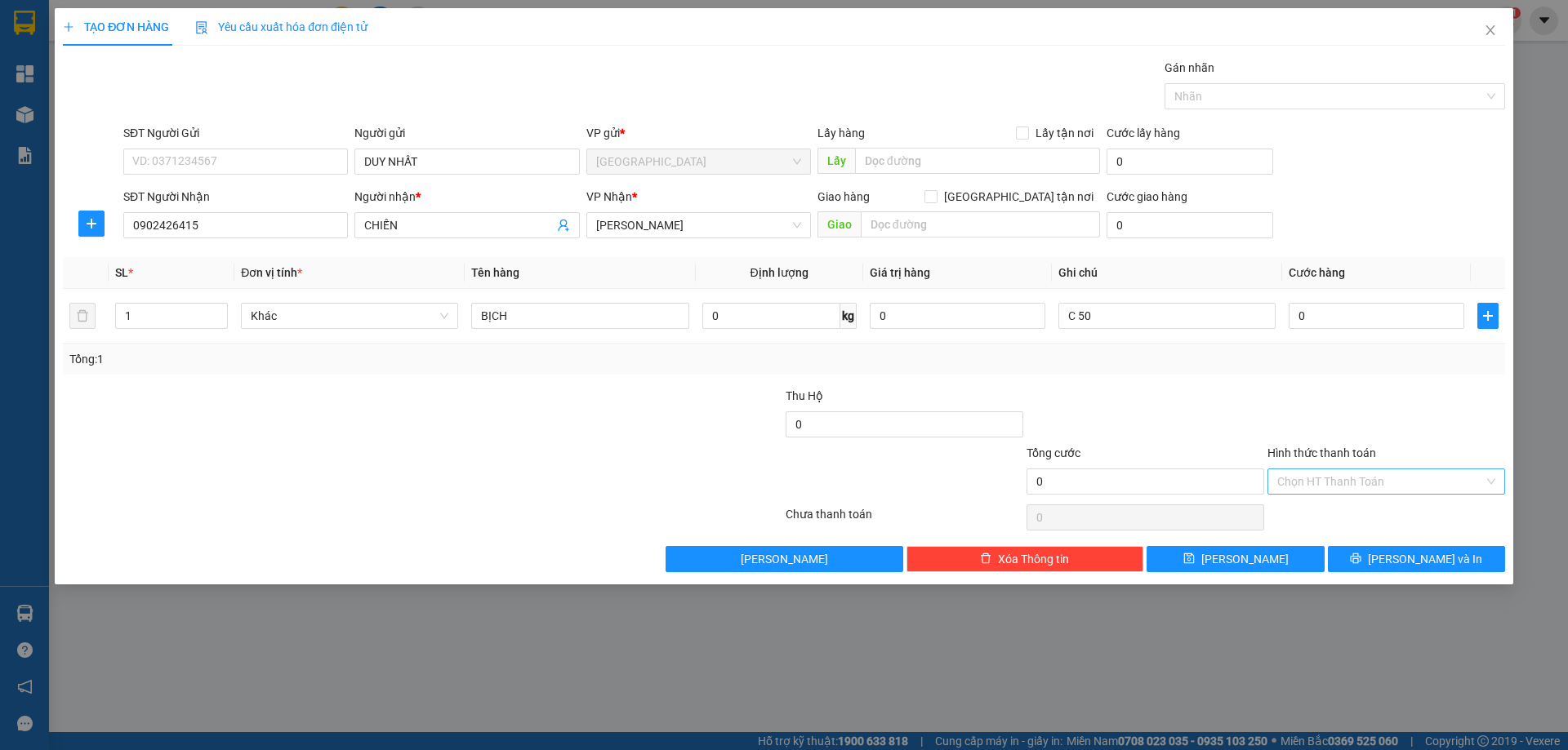
drag, startPoint x: 1331, startPoint y: 476, endPoint x: 1332, endPoint y: 494, distance: 18.0
click at [1331, 478] on input "Hình thức thanh toán" at bounding box center [1380, 482] width 207 height 25
drag, startPoint x: 1331, startPoint y: 533, endPoint x: 1341, endPoint y: 571, distance: 39.3
click at [1336, 547] on div "Miễn phí" at bounding box center [1386, 541] width 218 height 18
click at [1362, 555] on button "[PERSON_NAME] và In" at bounding box center [1417, 560] width 177 height 26
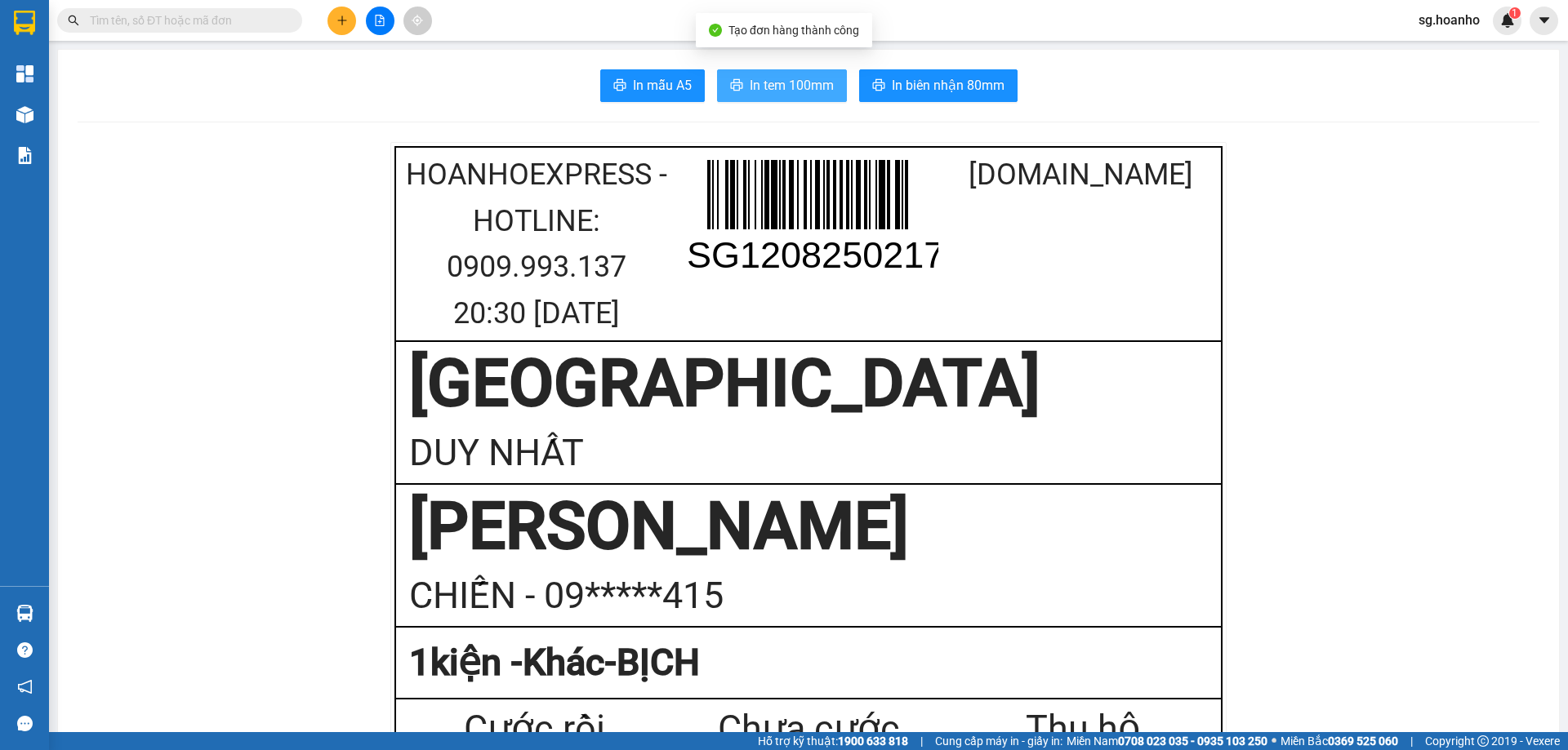
click at [810, 84] on span "In tem 100mm" at bounding box center [791, 85] width 84 height 21
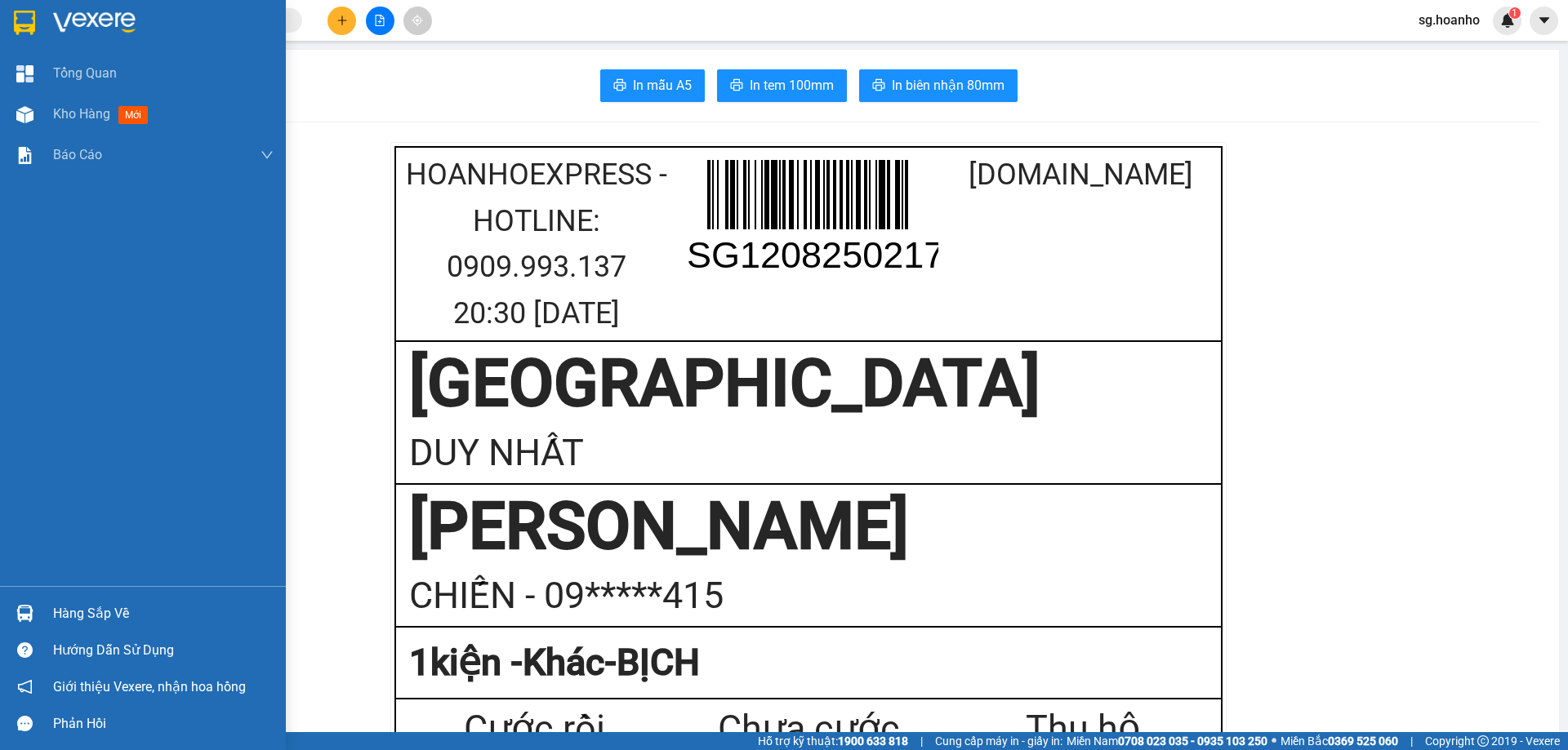
click at [36, 26] on div at bounding box center [25, 22] width 29 height 29
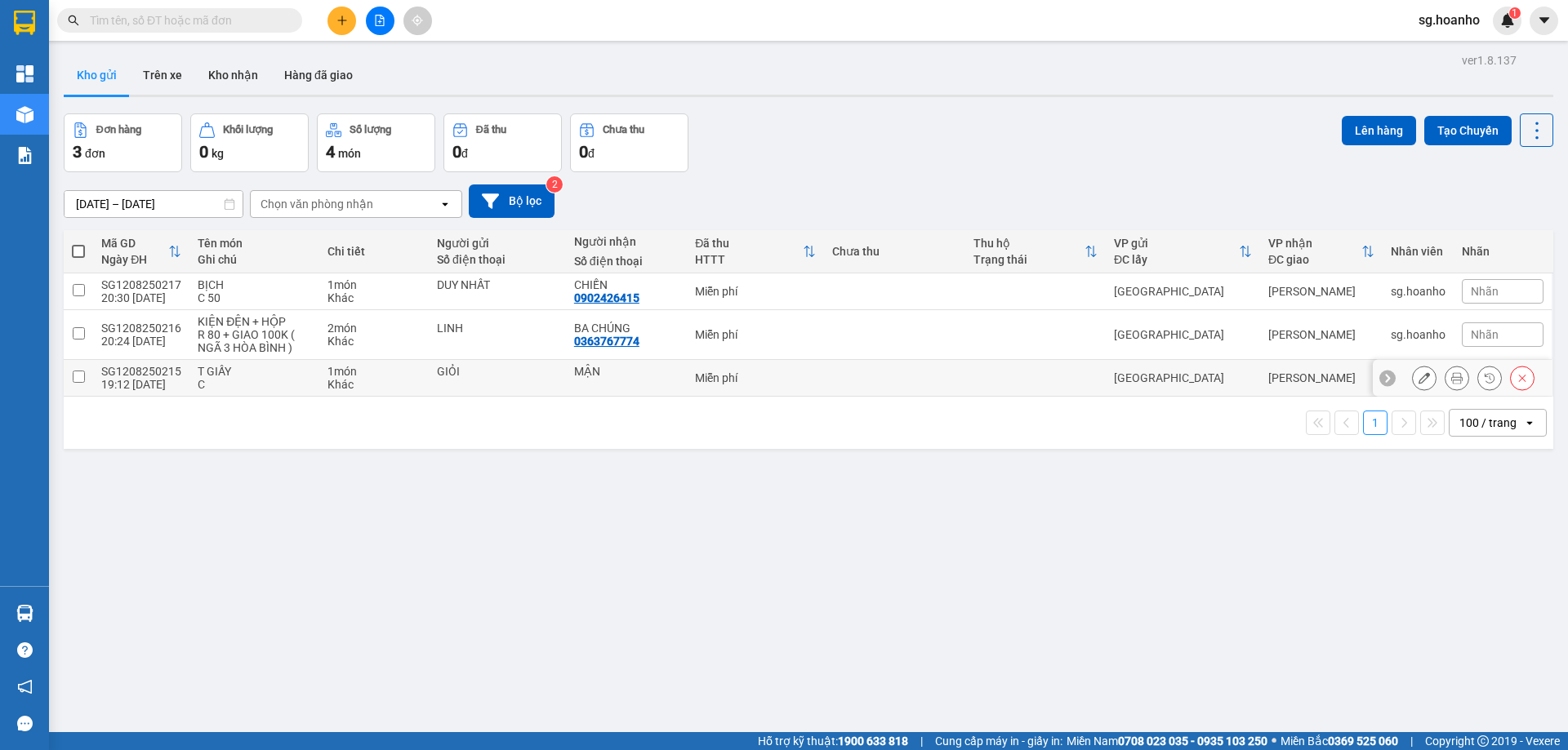
click at [1418, 373] on icon at bounding box center [1424, 378] width 12 height 12
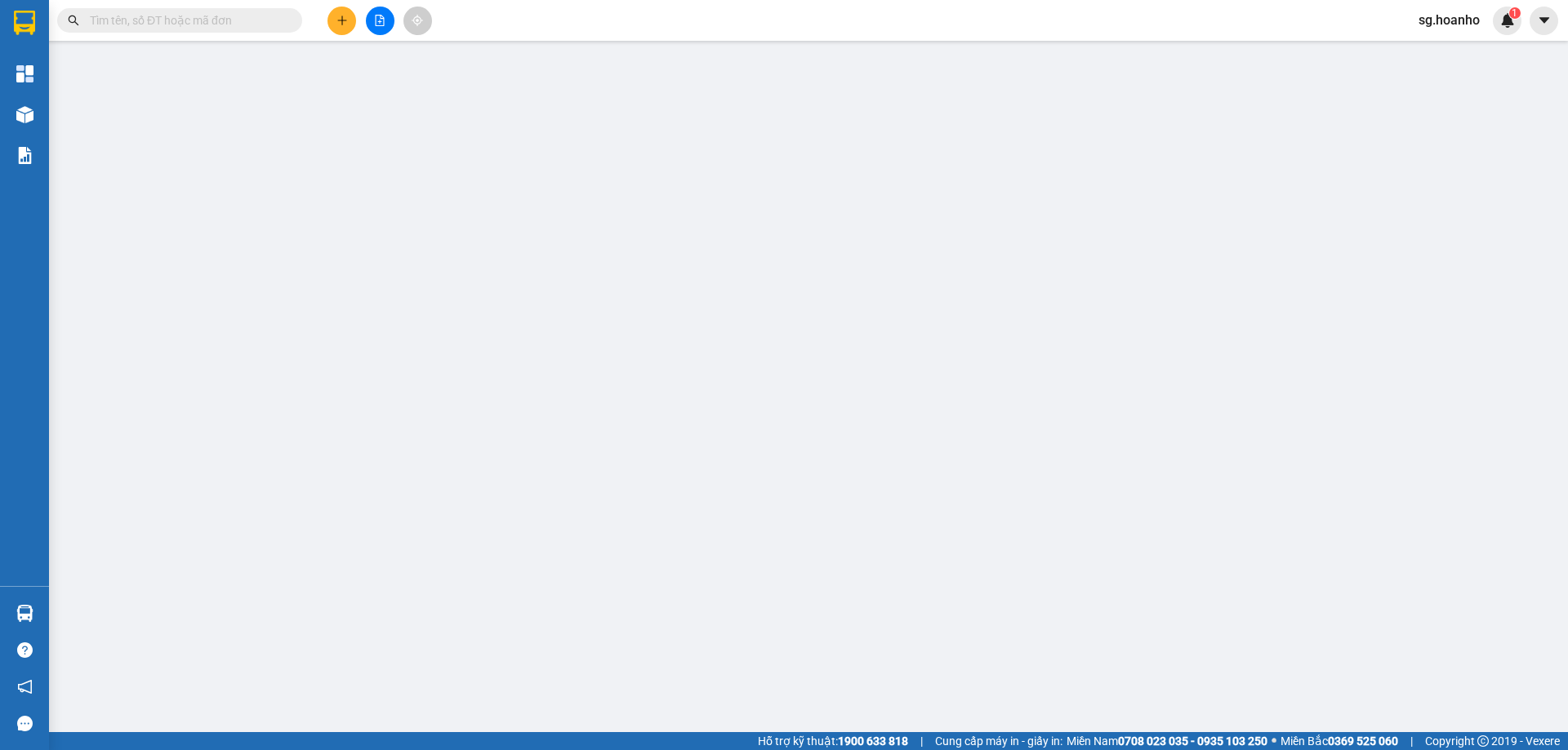
type input "GIỎI"
type input "MẬN"
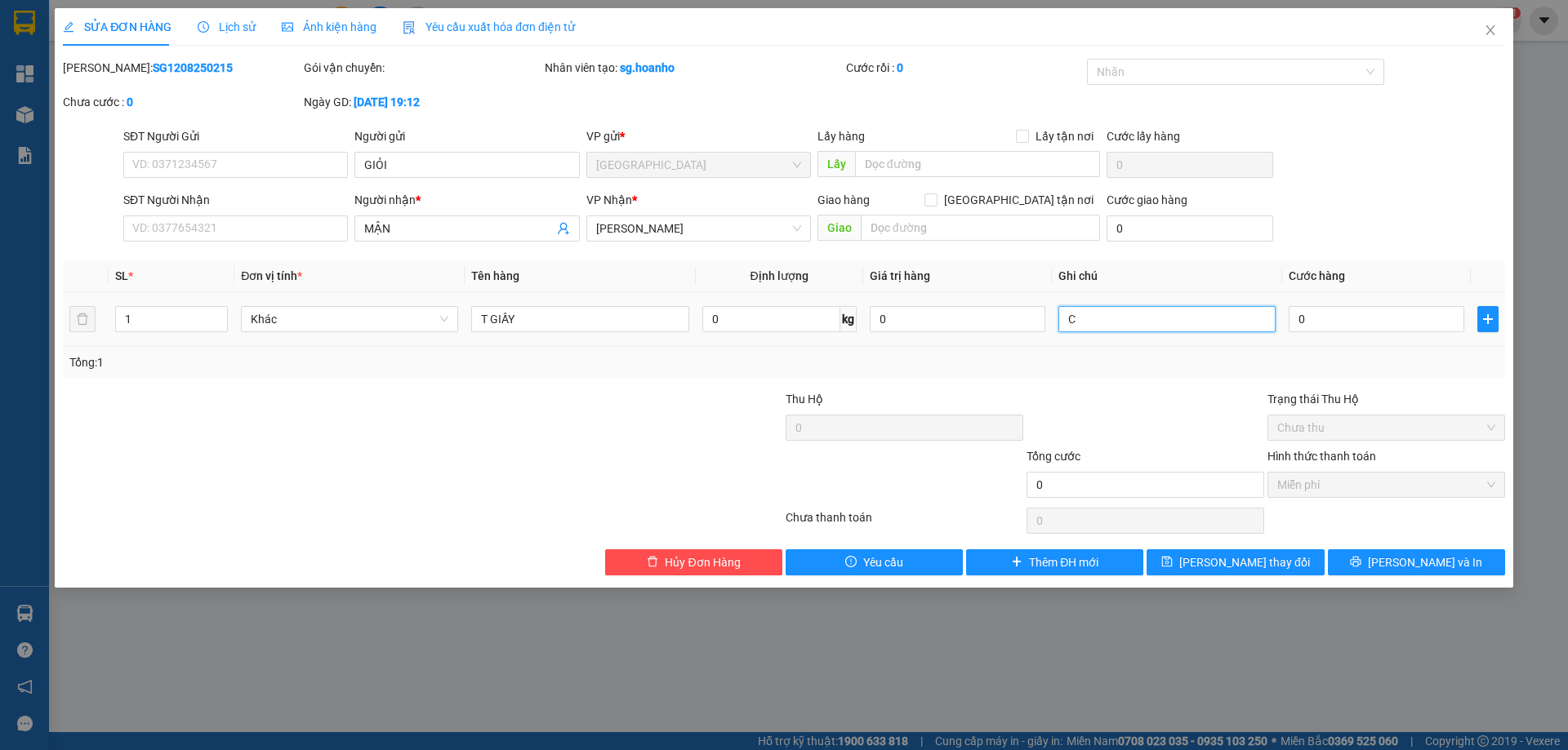
click at [1153, 322] on input "C" at bounding box center [1167, 319] width 218 height 26
type input "C 80"
click at [1262, 552] on button "[PERSON_NAME] thay đổi" at bounding box center [1235, 563] width 177 height 26
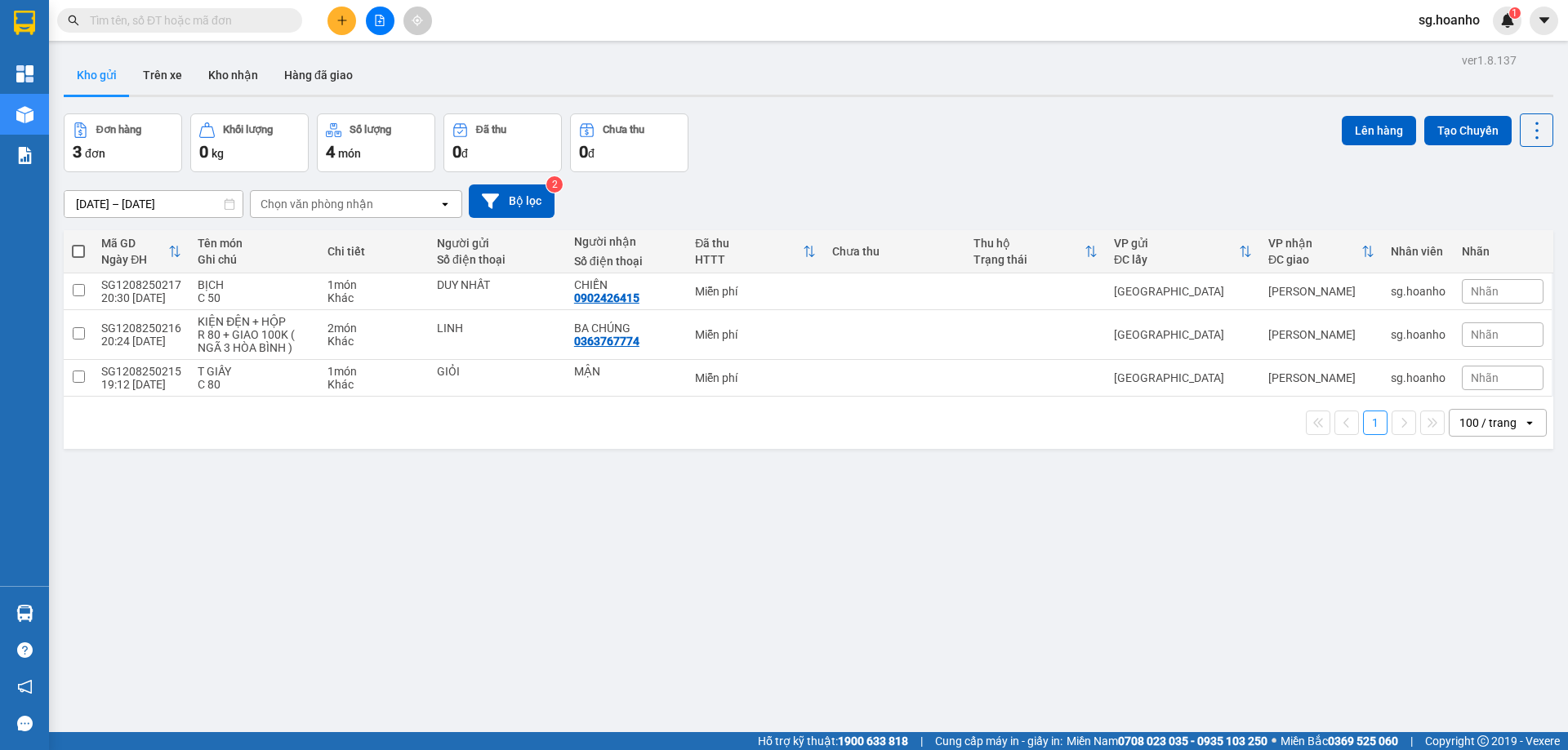
click at [981, 182] on div "[DATE] – [DATE] Press the down arrow key to interact with the calendar and sele…" at bounding box center [808, 201] width 1489 height 58
click at [982, 182] on div "[DATE] – [DATE] Press the down arrow key to interact with the calendar and sele…" at bounding box center [808, 201] width 1489 height 58
click at [980, 178] on div "[DATE] – [DATE] Press the down arrow key to interact with the calendar and sele…" at bounding box center [808, 201] width 1489 height 58
click at [979, 176] on div "[DATE] – [DATE] Press the down arrow key to interact with the calendar and sele…" at bounding box center [808, 201] width 1489 height 58
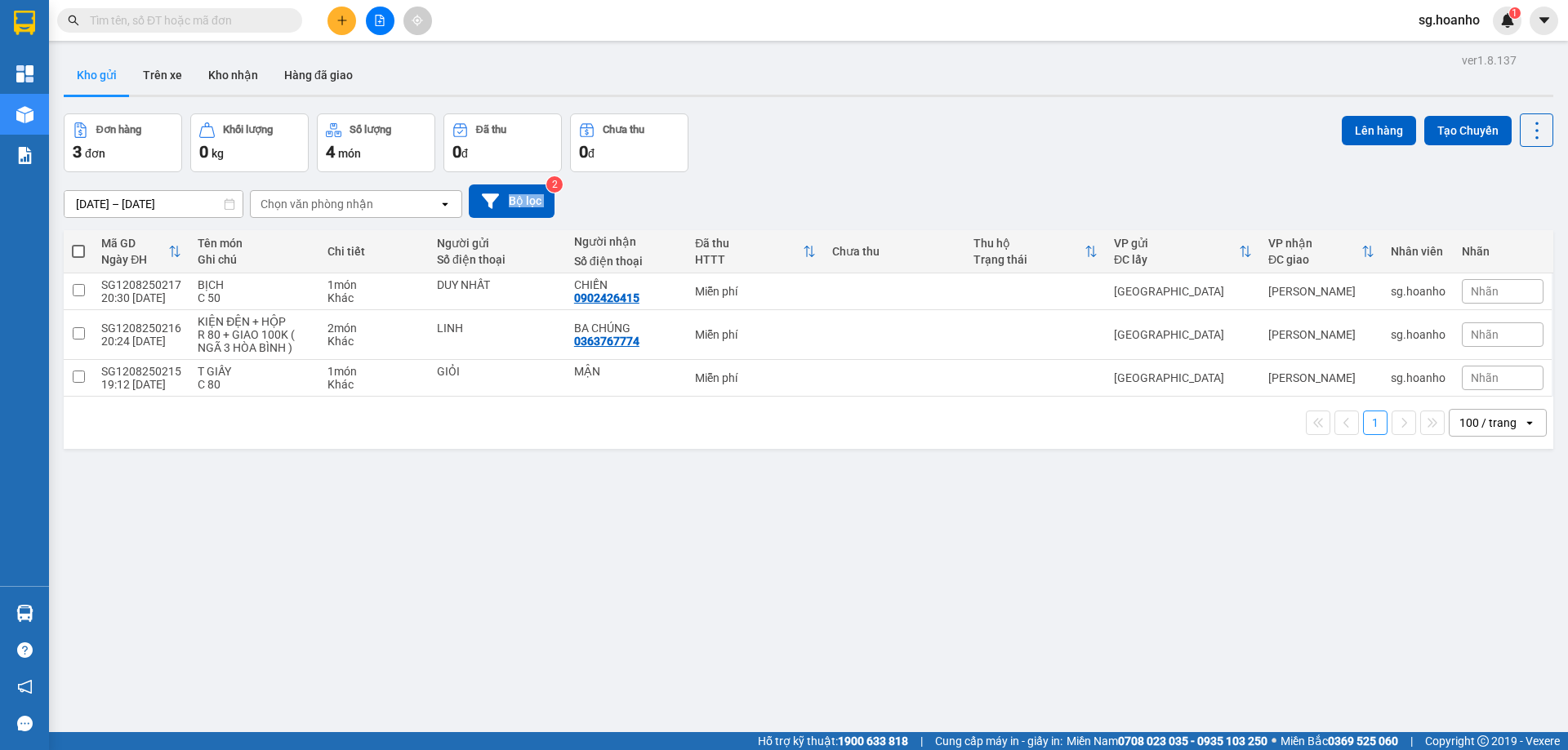
click at [979, 176] on div "[DATE] – [DATE] Press the down arrow key to interact with the calendar and sele…" at bounding box center [808, 201] width 1489 height 58
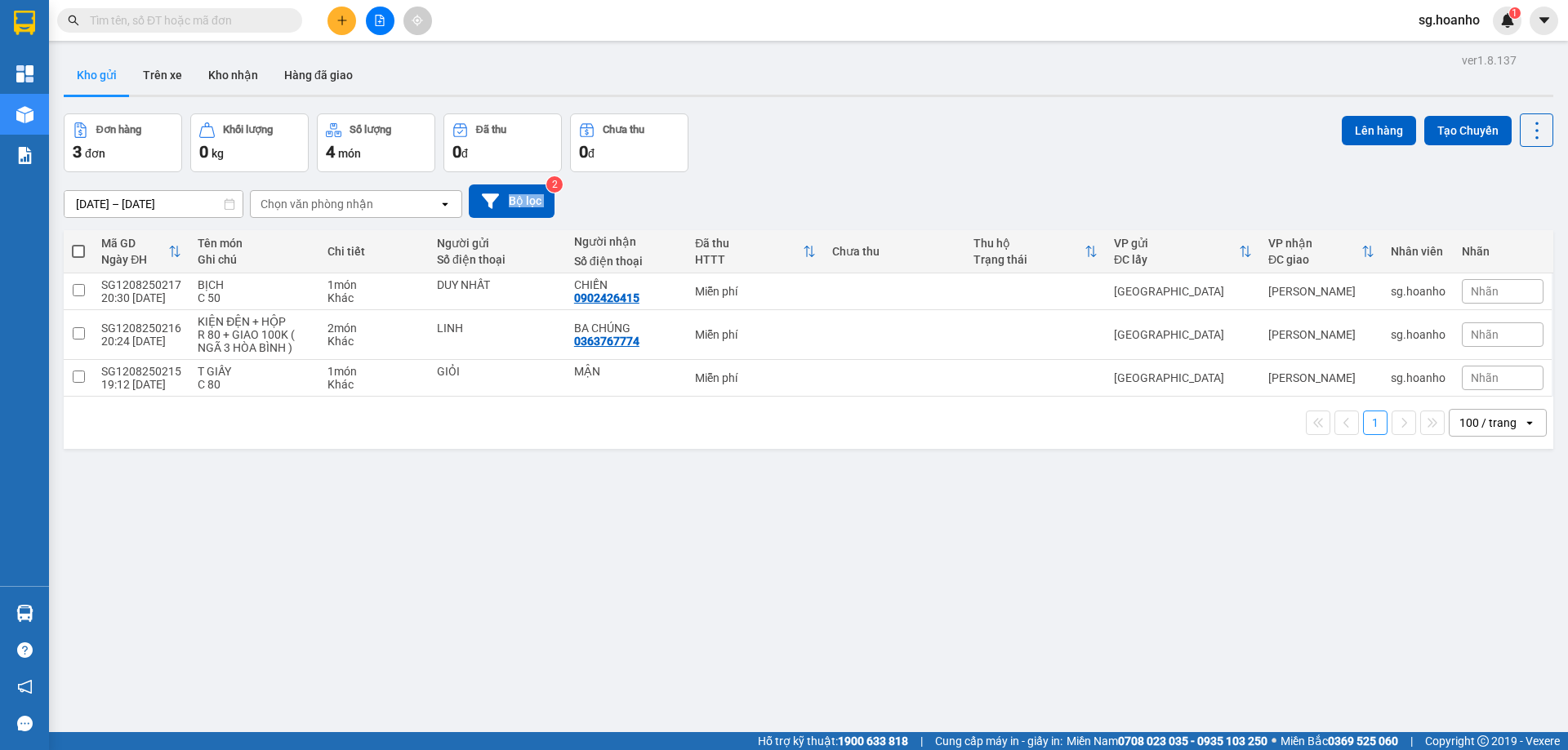
click at [979, 176] on div "[DATE] – [DATE] Press the down arrow key to interact with the calendar and sele…" at bounding box center [808, 201] width 1489 height 58
click at [979, 174] on div "[DATE] – [DATE] Press the down arrow key to interact with the calendar and sele…" at bounding box center [808, 201] width 1489 height 58
click at [978, 173] on div "[DATE] – [DATE] Press the down arrow key to interact with the calendar and sele…" at bounding box center [808, 201] width 1489 height 58
